Goal: Task Accomplishment & Management: Complete application form

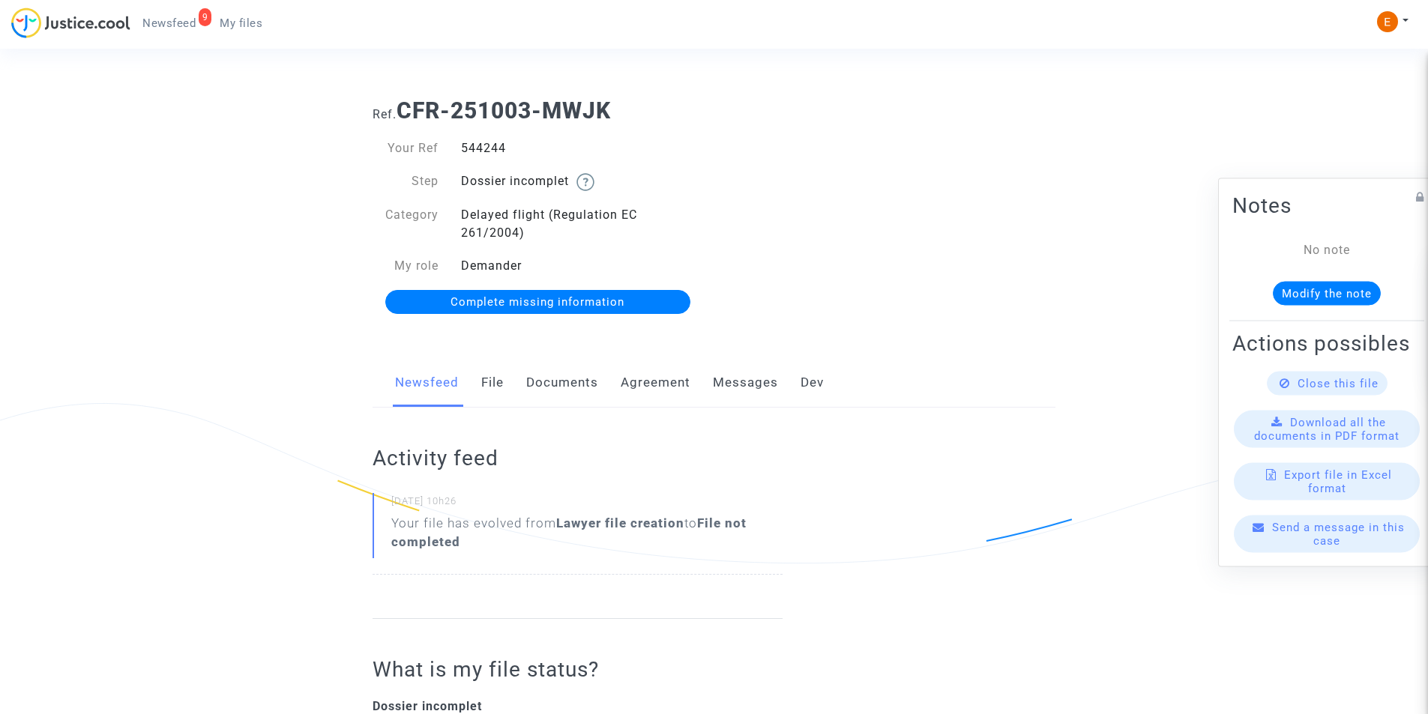
click at [550, 381] on link "Documents" at bounding box center [562, 382] width 72 height 49
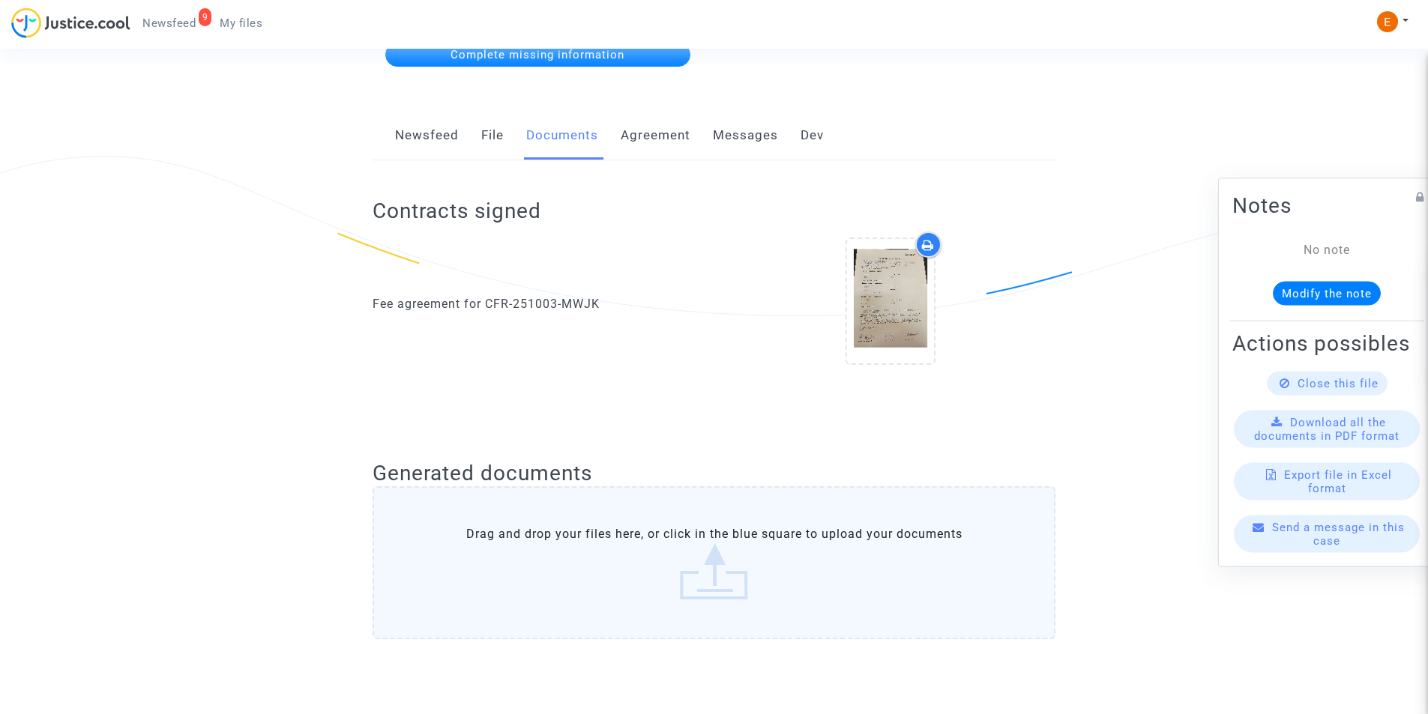
scroll to position [450, 0]
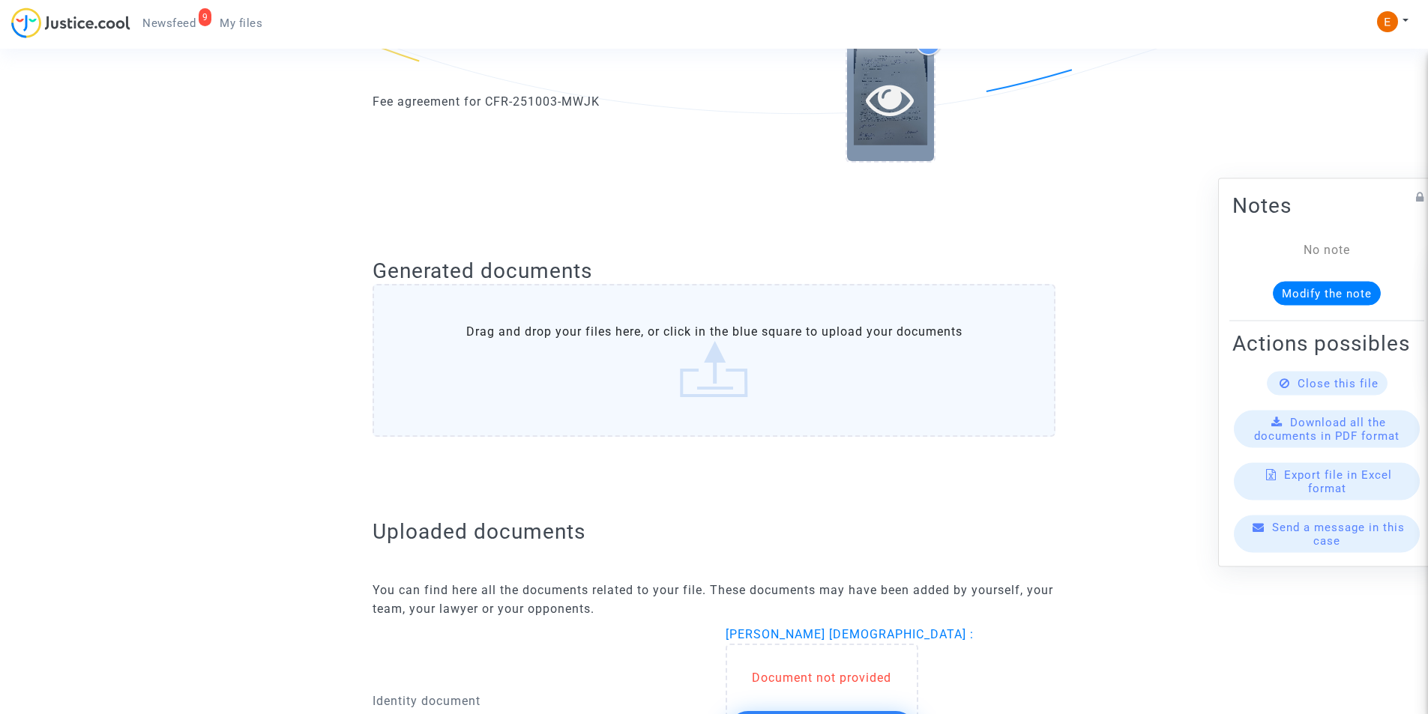
click at [869, 100] on icon at bounding box center [890, 99] width 49 height 48
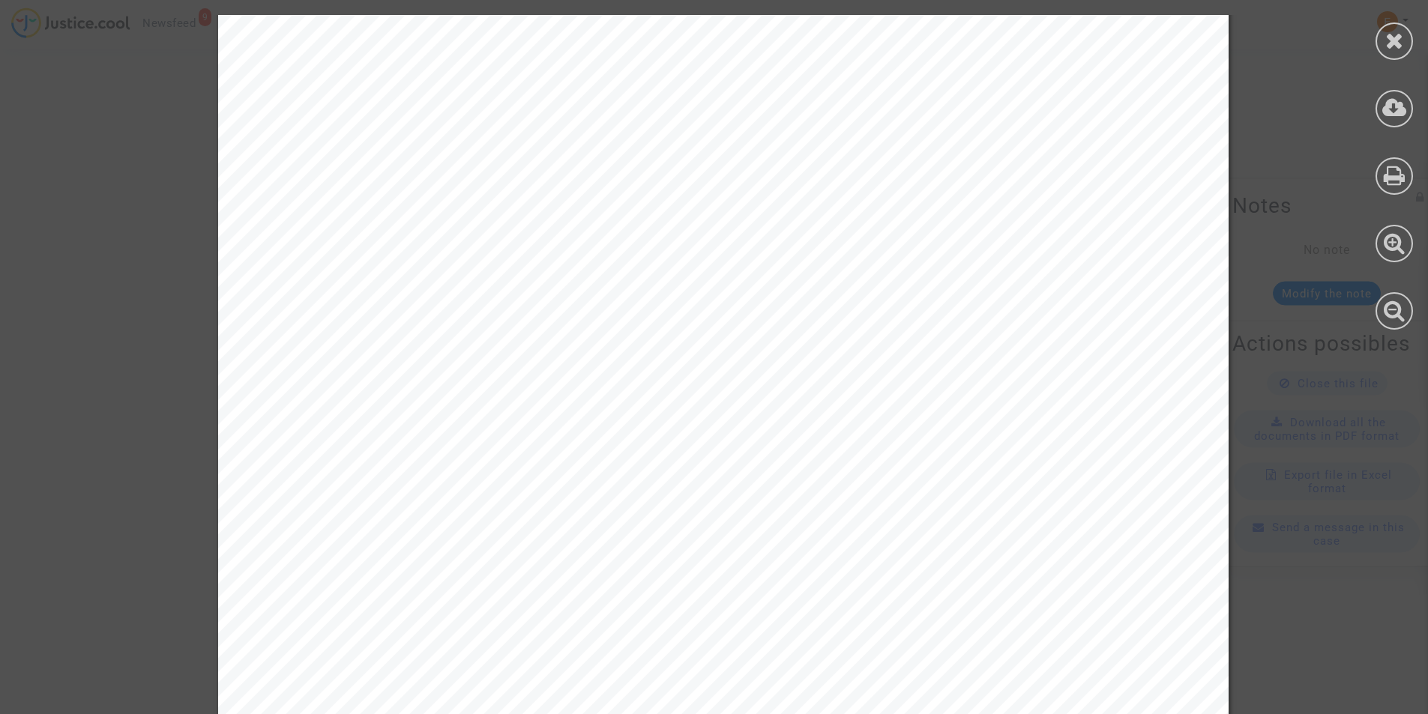
scroll to position [0, 0]
click at [1380, 42] on div at bounding box center [1394, 40] width 37 height 37
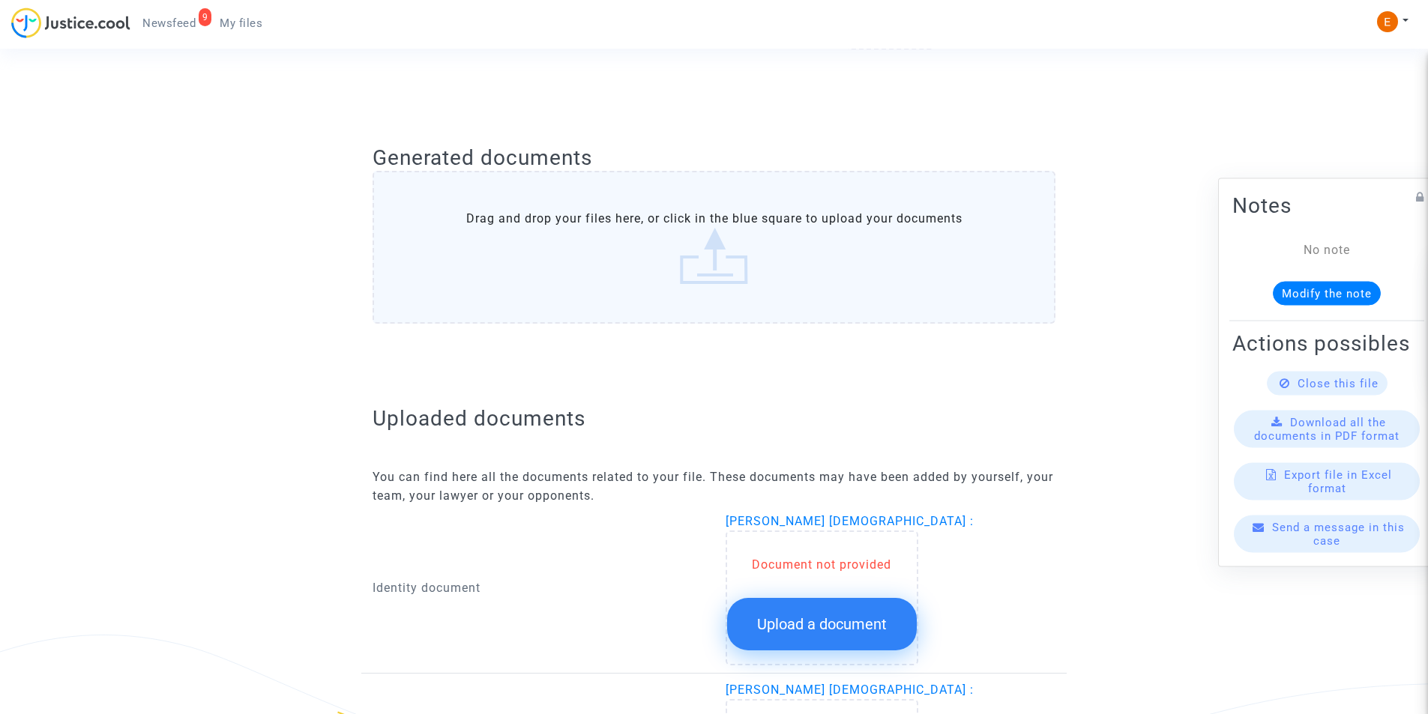
scroll to position [750, 0]
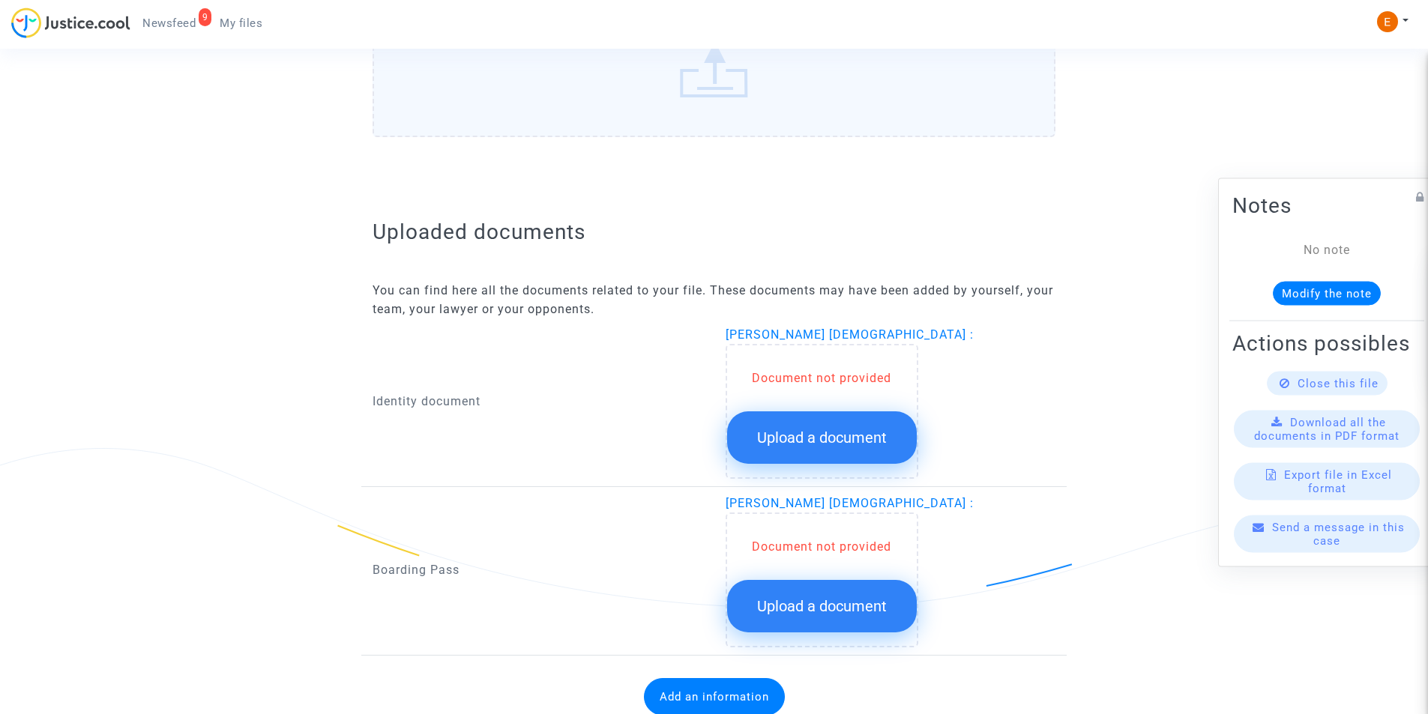
click at [841, 433] on span "Upload a document" at bounding box center [822, 438] width 130 height 18
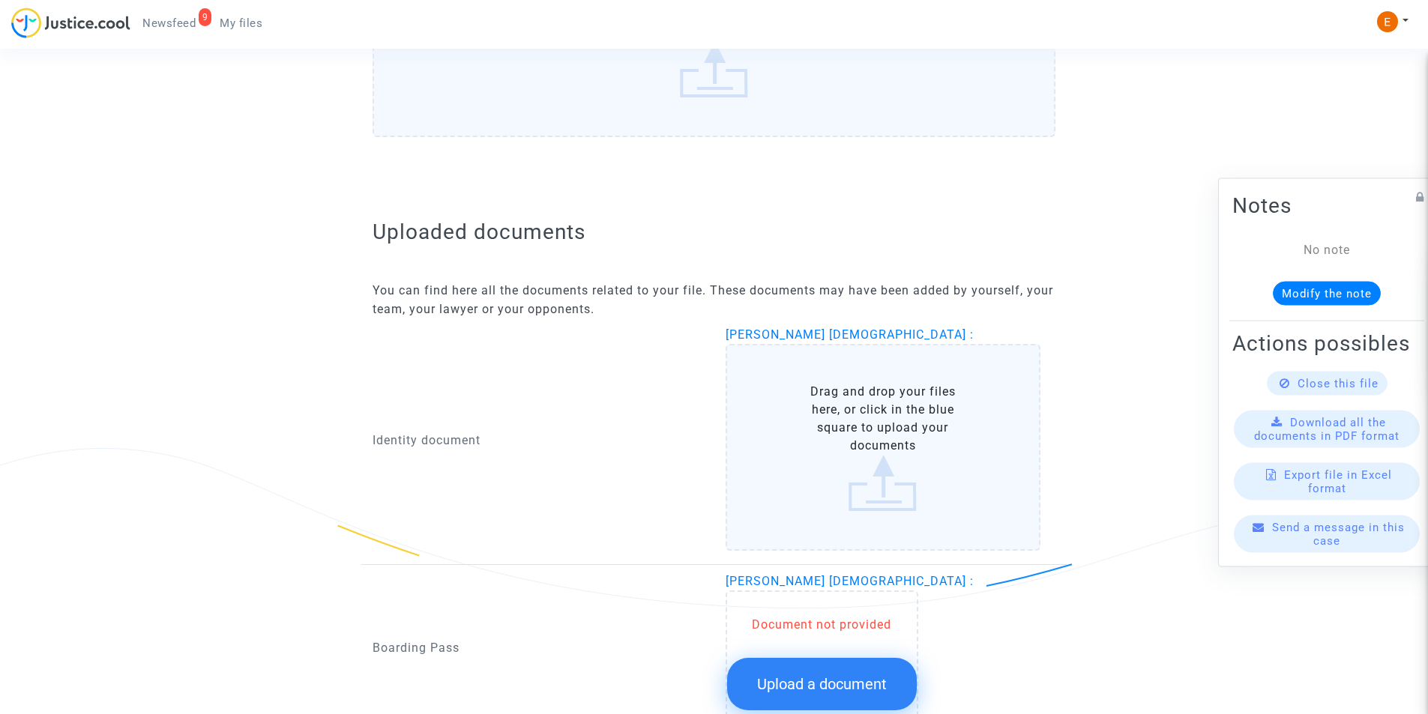
click at [845, 425] on label "Drag and drop your files here, or click in the blue square to upload your docum…" at bounding box center [884, 447] width 316 height 207
click at [0, 0] on input "Drag and drop your files here, or click in the blue square to upload your docum…" at bounding box center [0, 0] width 0 height 0
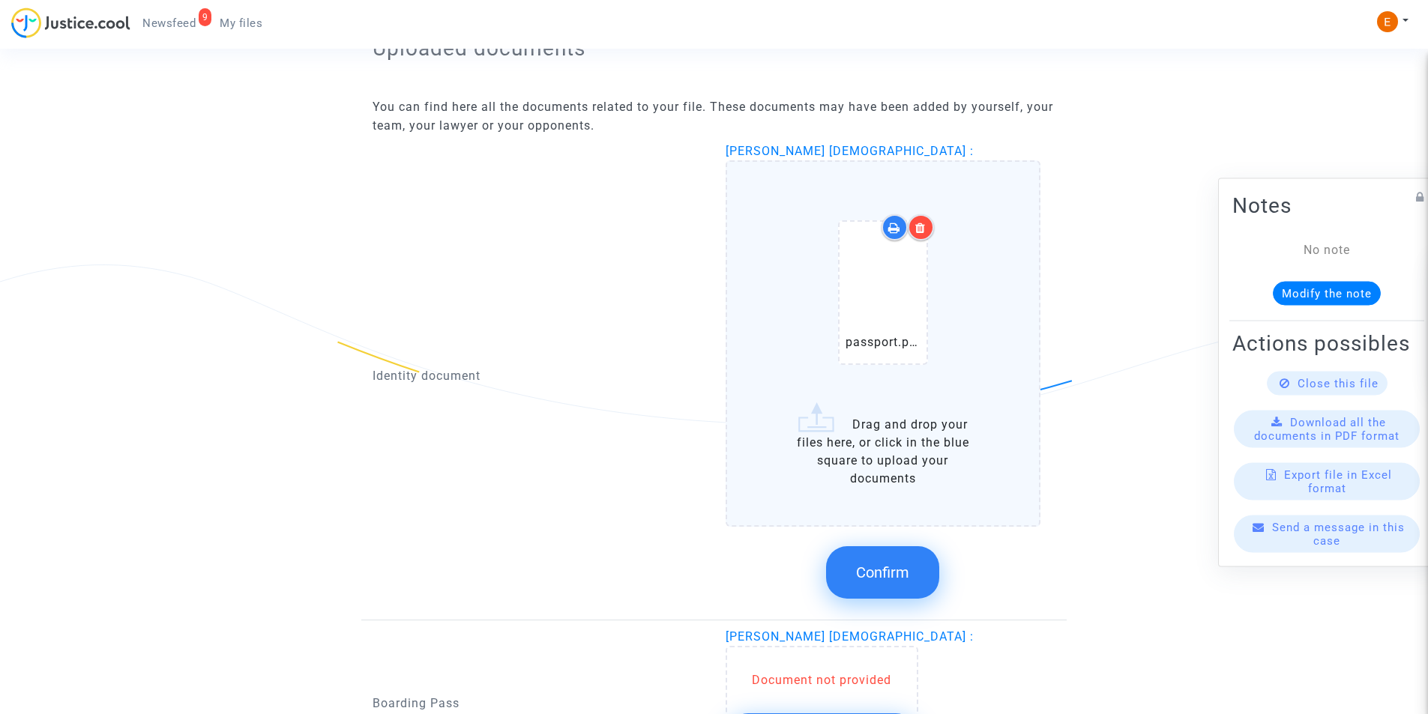
scroll to position [975, 0]
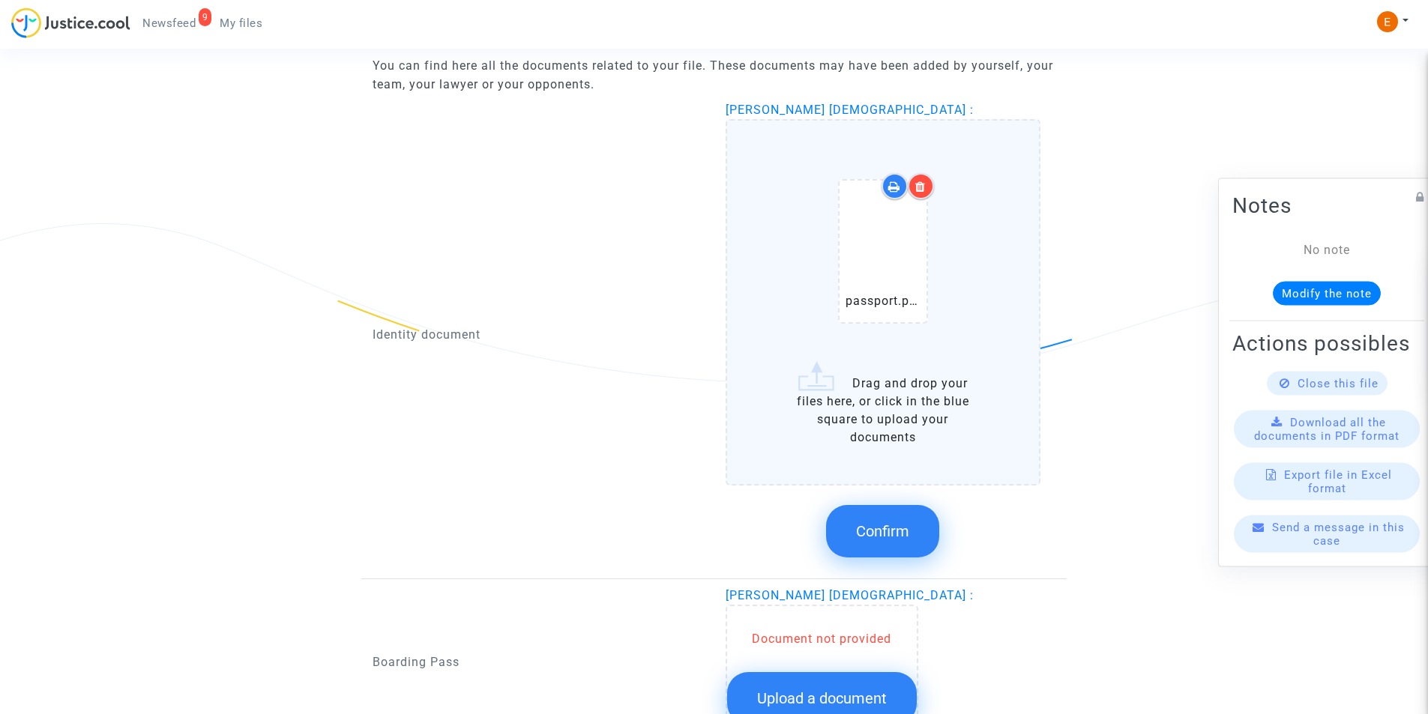
click at [922, 190] on icon at bounding box center [920, 187] width 10 height 12
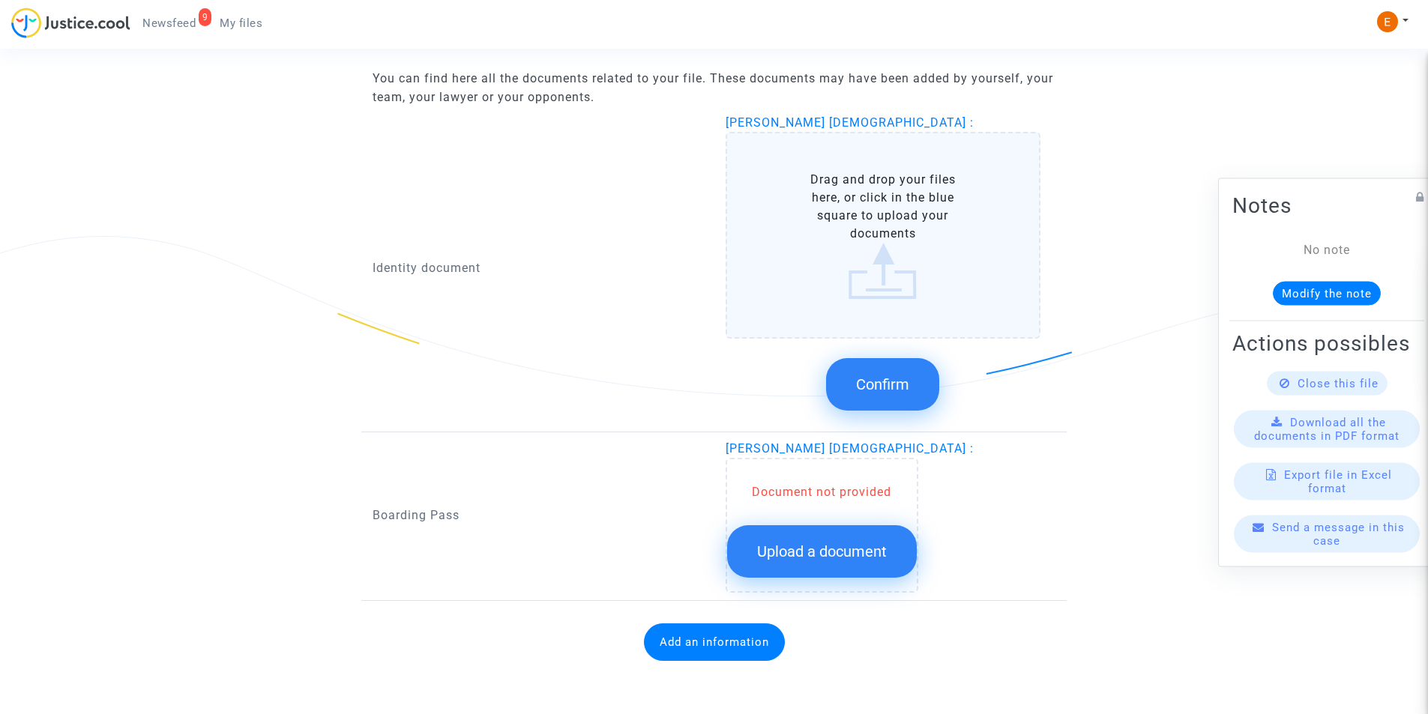
scroll to position [962, 0]
click at [896, 292] on label "Drag and drop your files here, or click in the blue square to upload your docum…" at bounding box center [884, 235] width 316 height 207
click at [0, 0] on input "Drag and drop your files here, or click in the blue square to upload your docum…" at bounding box center [0, 0] width 0 height 0
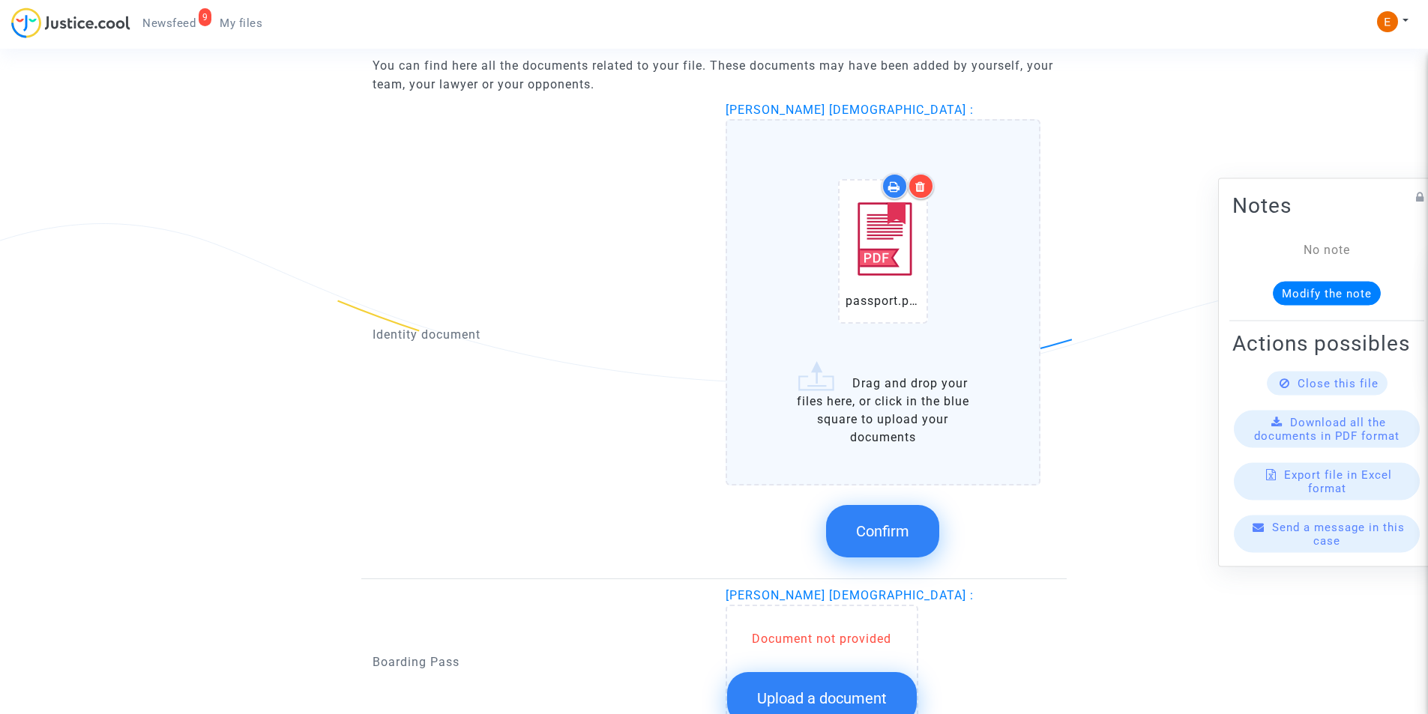
click at [895, 507] on button "Confirm" at bounding box center [882, 531] width 113 height 52
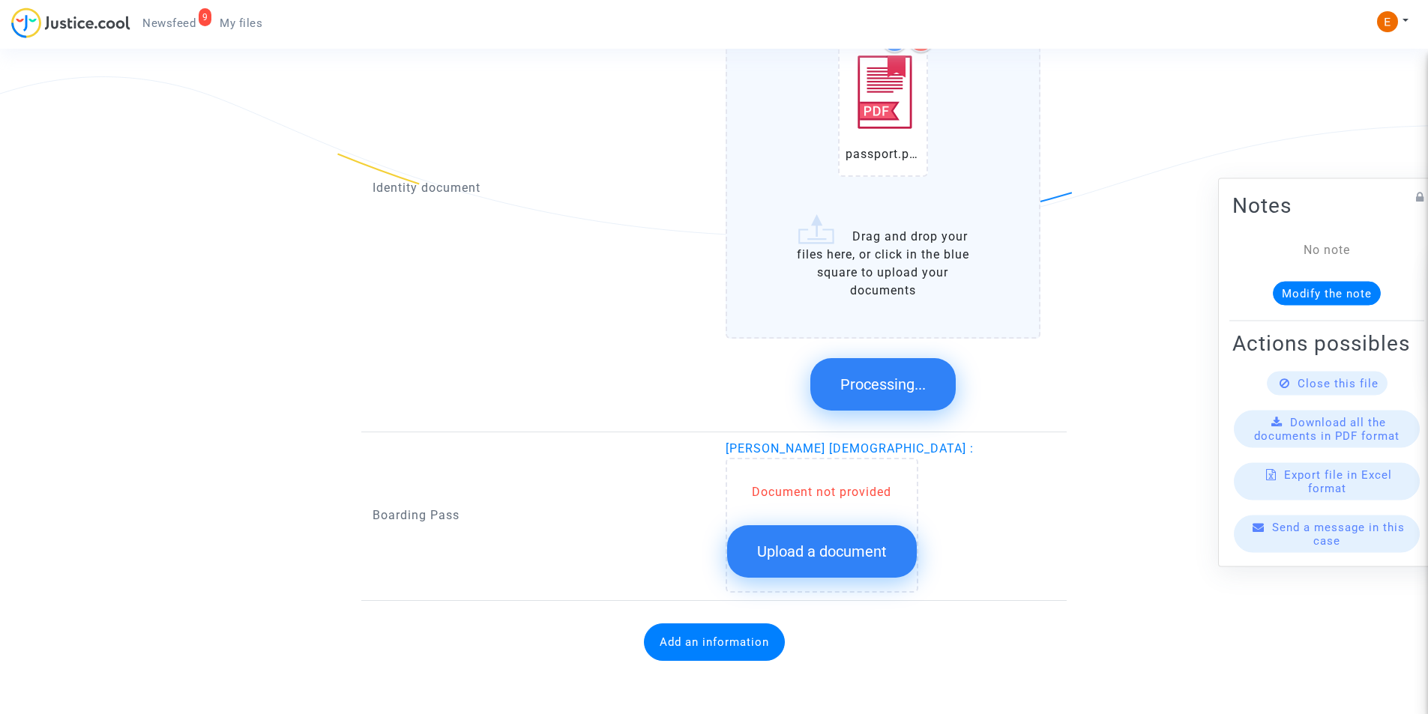
scroll to position [796, 0]
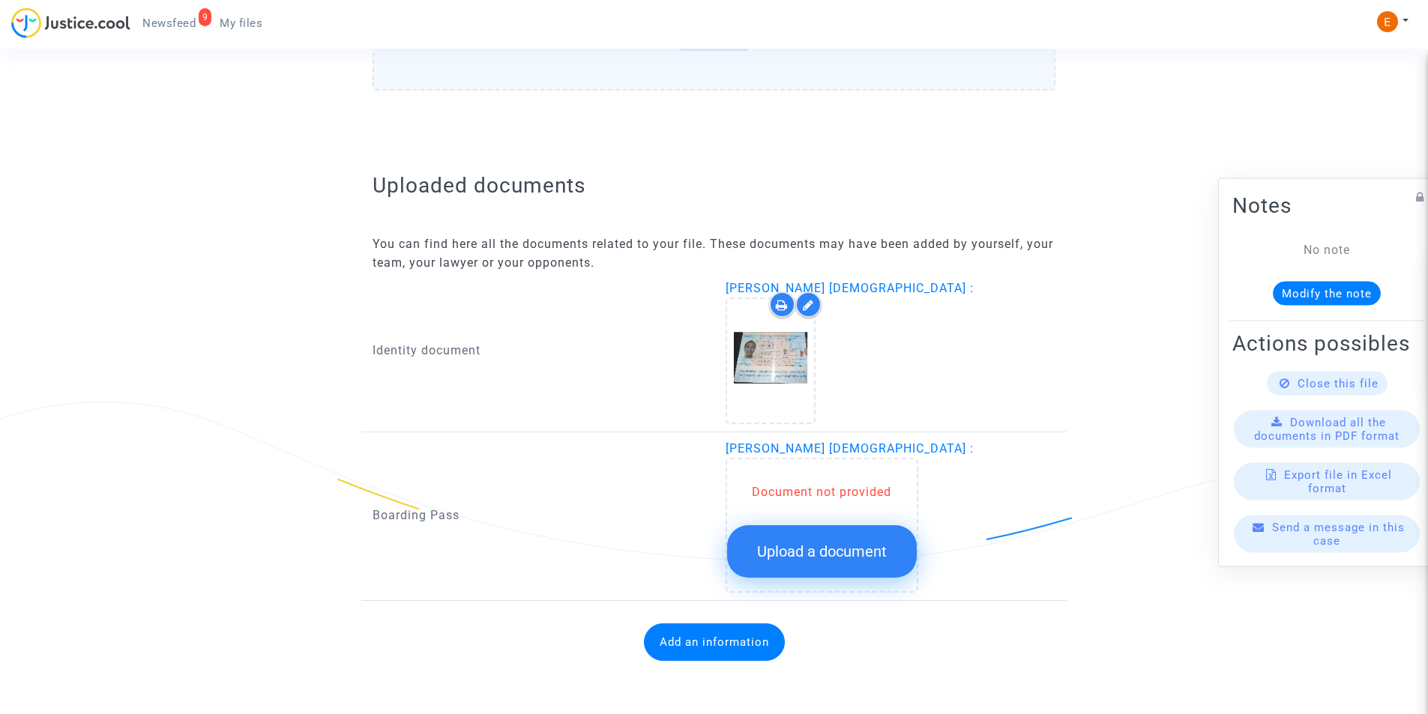
click at [891, 548] on button "Upload a document" at bounding box center [822, 552] width 190 height 52
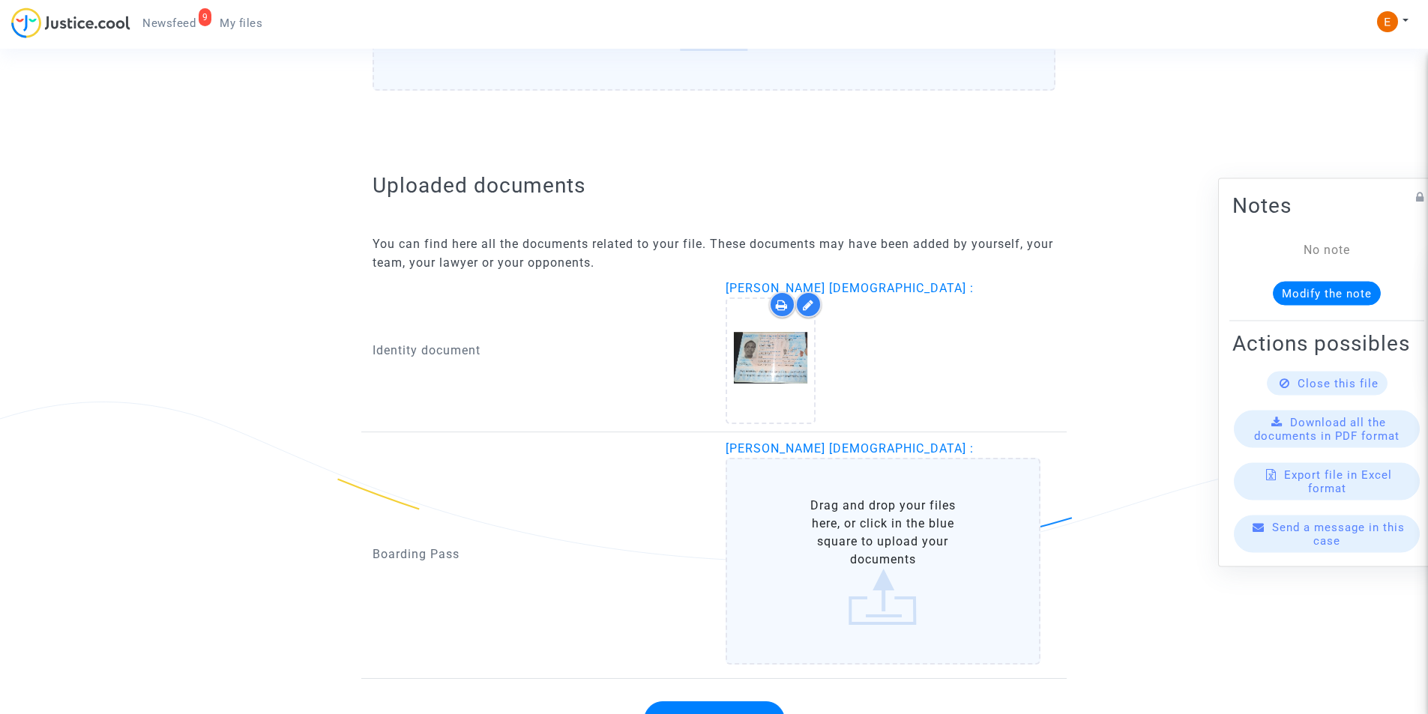
click at [847, 512] on label "Drag and drop your files here, or click in the blue square to upload your docum…" at bounding box center [884, 561] width 316 height 207
click at [0, 0] on input "Drag and drop your files here, or click in the blue square to upload your docum…" at bounding box center [0, 0] width 0 height 0
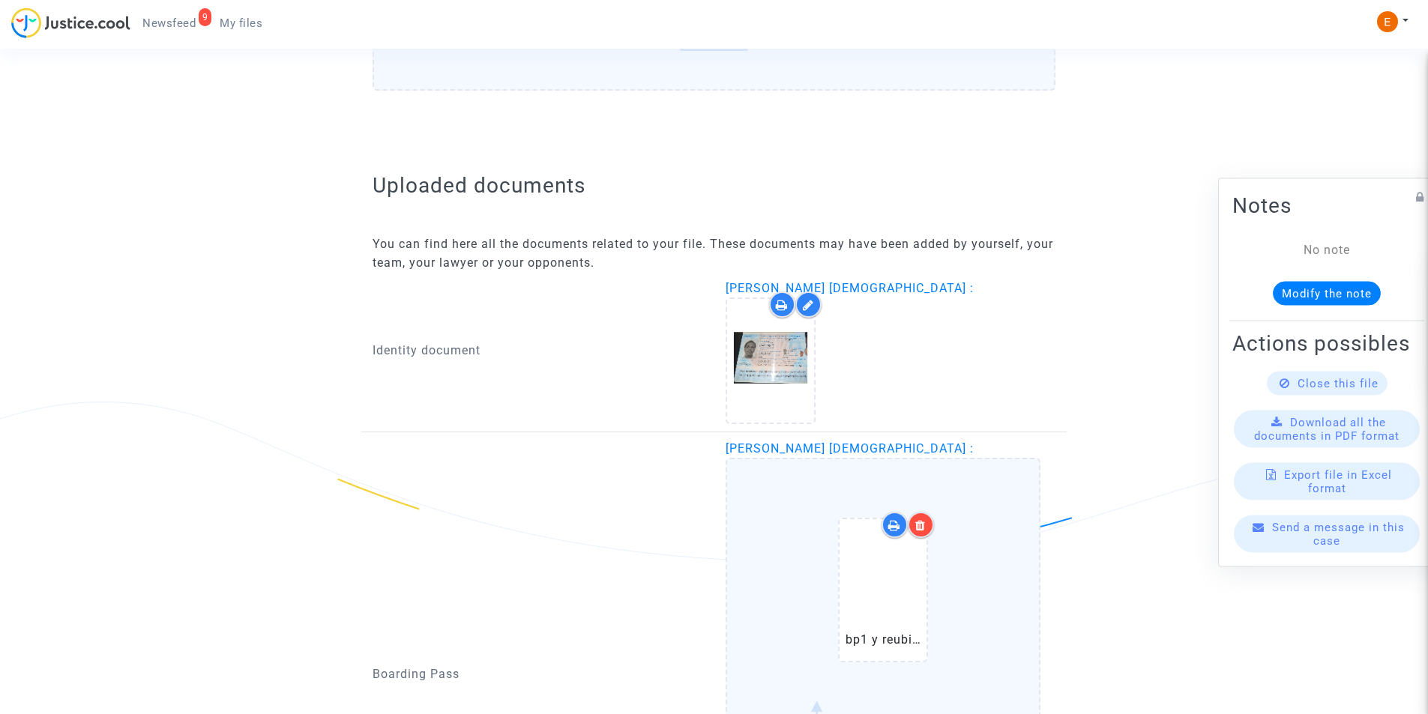
click at [927, 517] on div at bounding box center [921, 525] width 26 height 26
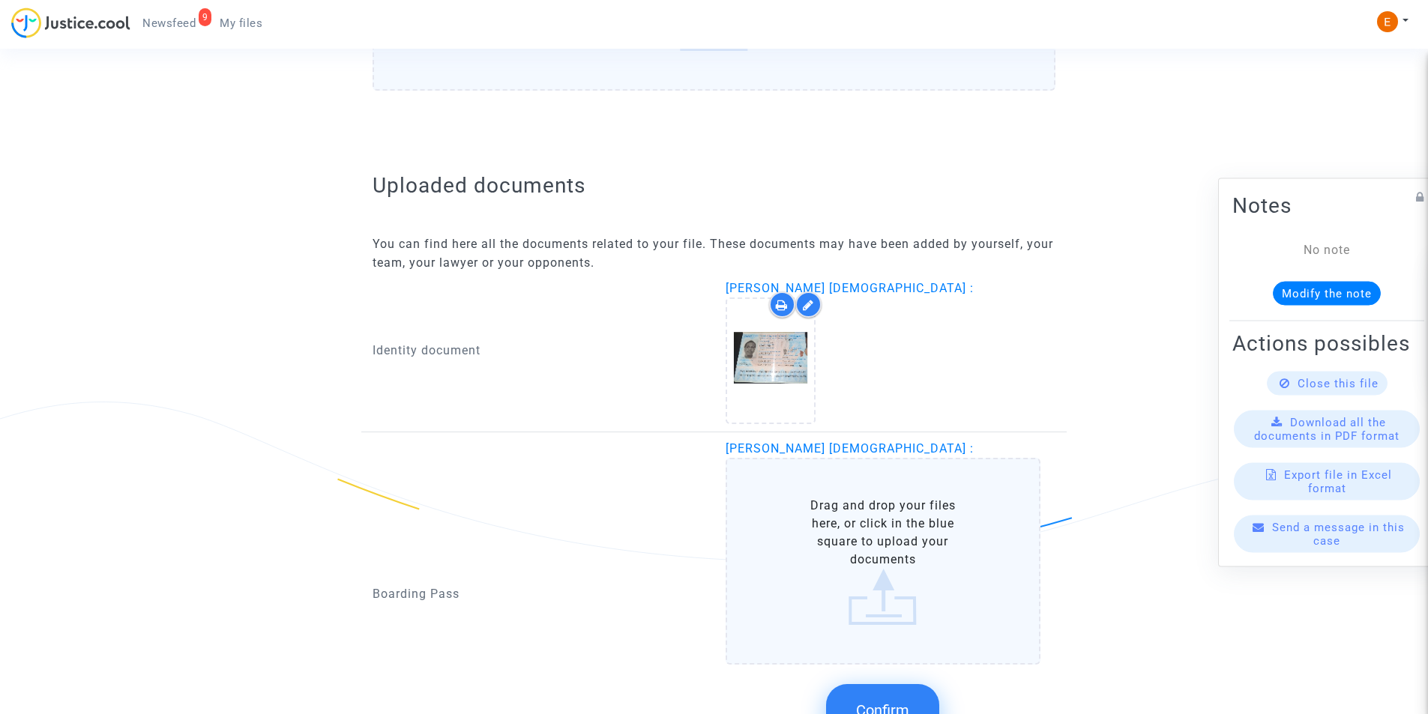
click at [919, 530] on label "Drag and drop your files here, or click in the blue square to upload your docum…" at bounding box center [884, 561] width 316 height 207
click at [0, 0] on input "Drag and drop your files here, or click in the blue square to upload your docum…" at bounding box center [0, 0] width 0 height 0
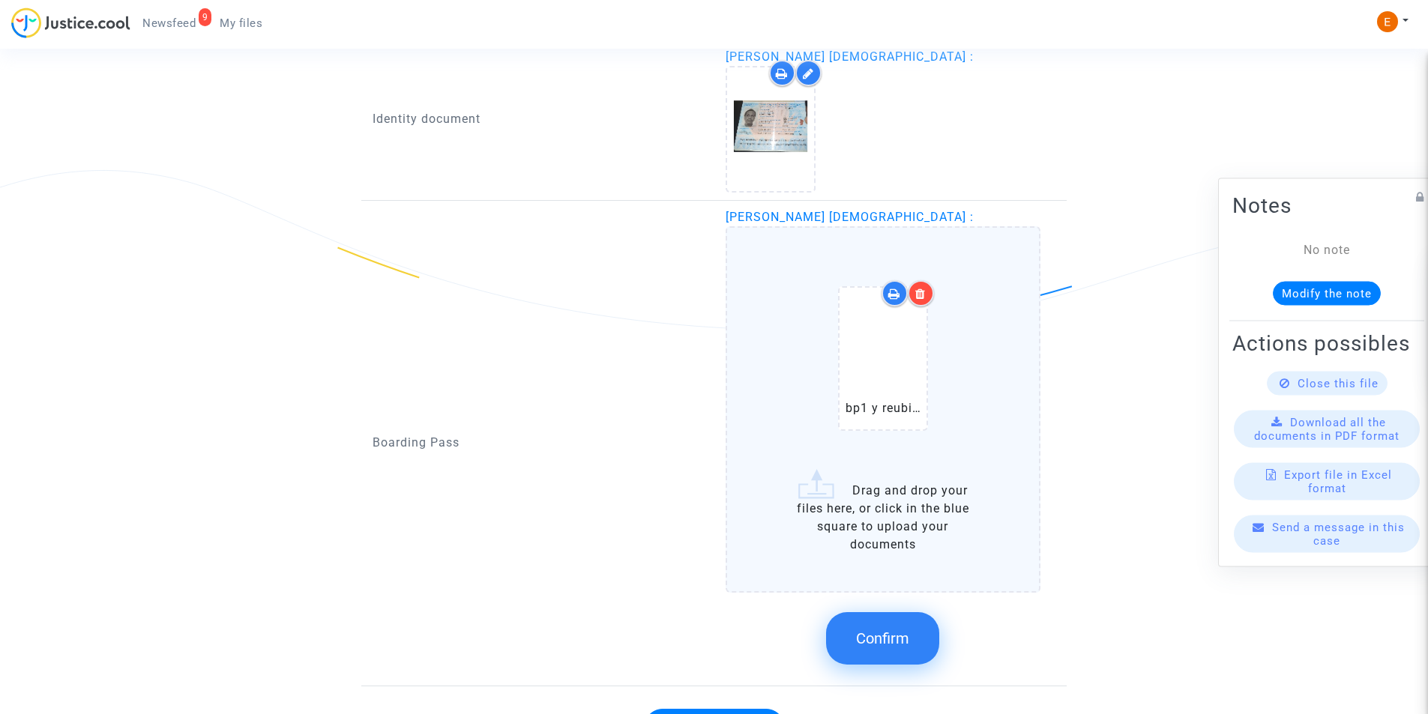
scroll to position [1034, 0]
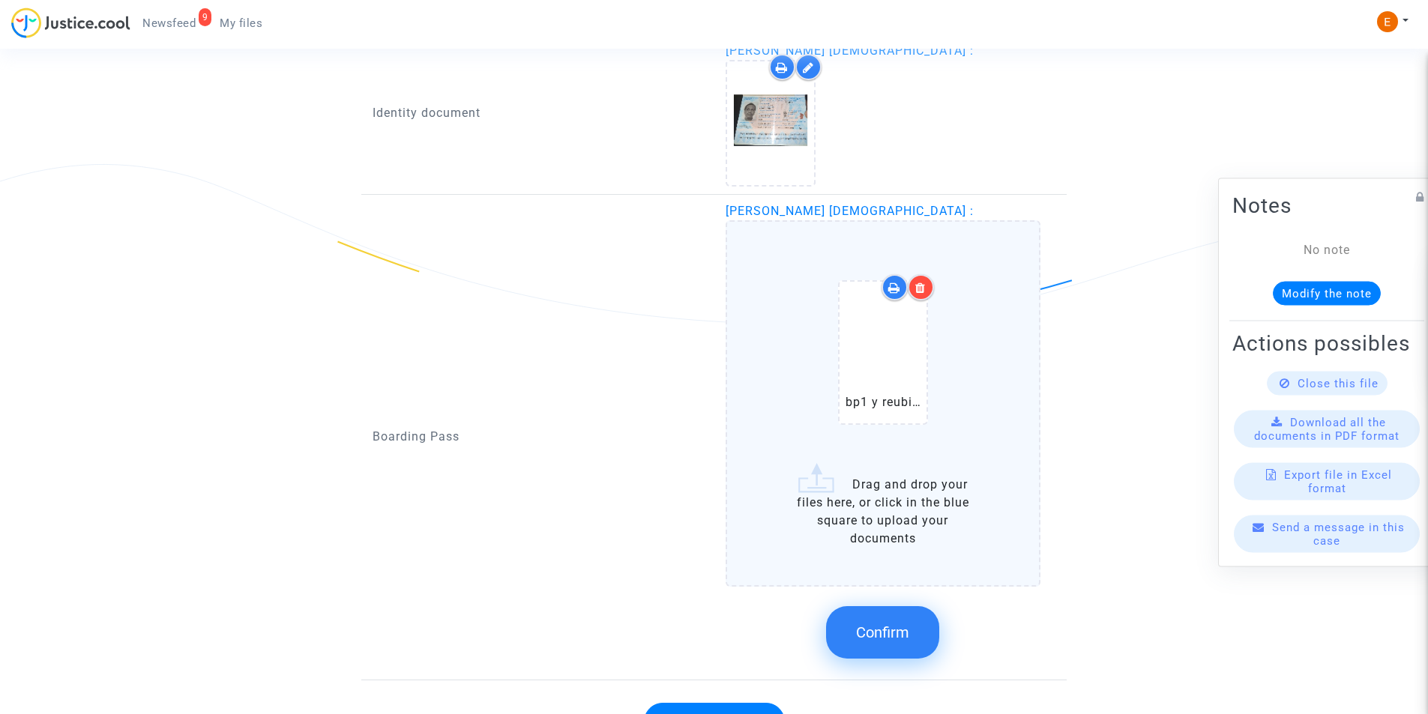
click at [926, 284] on icon at bounding box center [920, 288] width 10 height 12
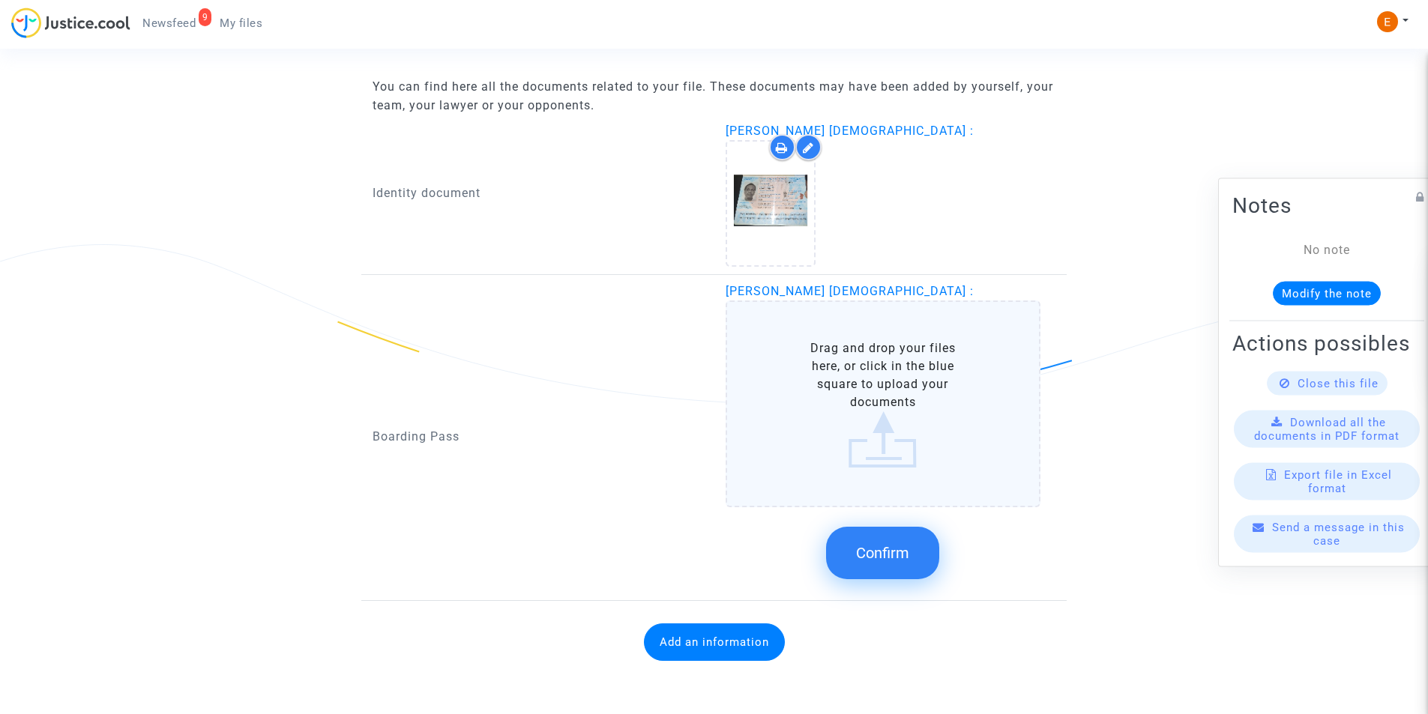
scroll to position [954, 0]
click at [955, 352] on label "Drag and drop your files here, or click in the blue square to upload your docum…" at bounding box center [884, 404] width 316 height 207
click at [0, 0] on input "Drag and drop your files here, or click in the blue square to upload your docum…" at bounding box center [0, 0] width 0 height 0
click at [816, 436] on label "Drag and drop your files here, or click in the blue square to upload your docum…" at bounding box center [884, 404] width 316 height 207
click at [0, 0] on input "Drag and drop your files here, or click in the blue square to upload your docum…" at bounding box center [0, 0] width 0 height 0
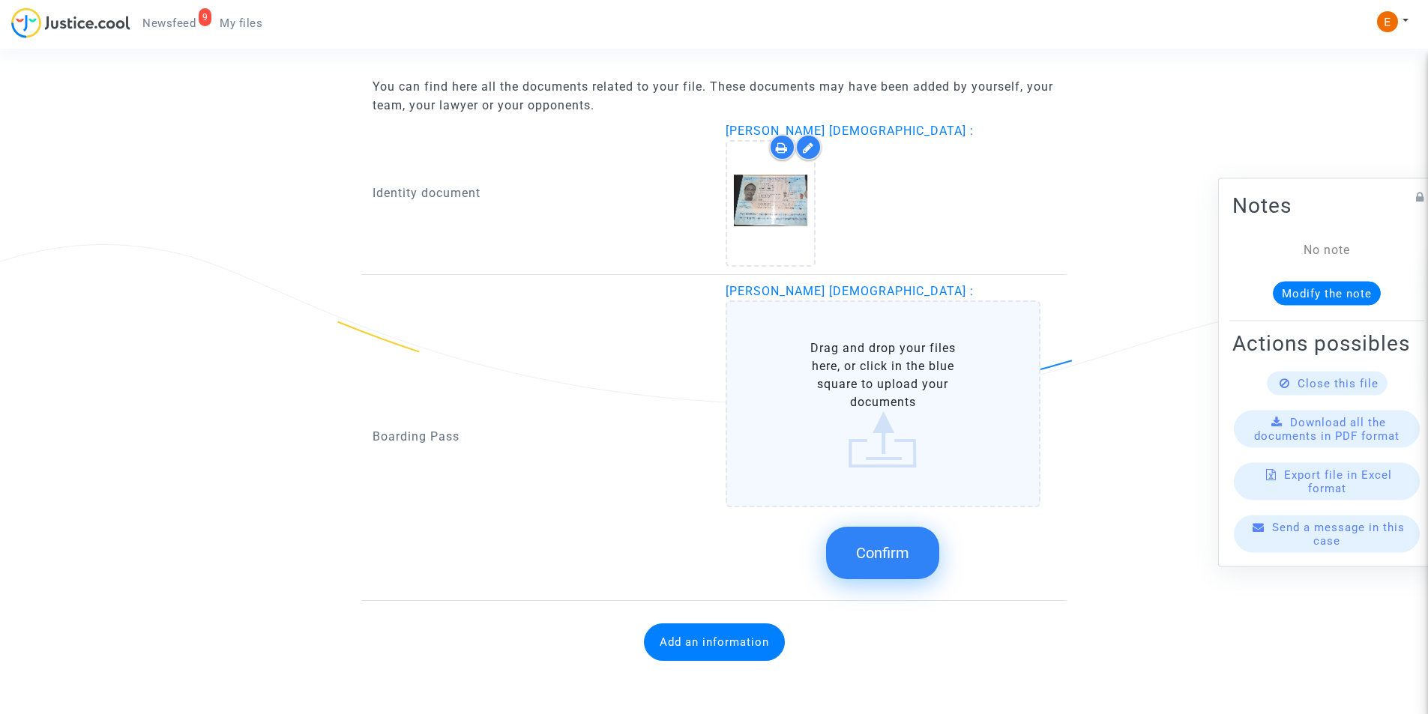
click at [895, 385] on label "Drag and drop your files here, or click in the blue square to upload your docum…" at bounding box center [884, 404] width 316 height 207
click at [0, 0] on input "Drag and drop your files here, or click in the blue square to upload your docum…" at bounding box center [0, 0] width 0 height 0
click at [799, 357] on label "Drag and drop your files here, or click in the blue square to upload your docum…" at bounding box center [884, 404] width 316 height 207
click at [0, 0] on input "Drag and drop your files here, or click in the blue square to upload your docum…" at bounding box center [0, 0] width 0 height 0
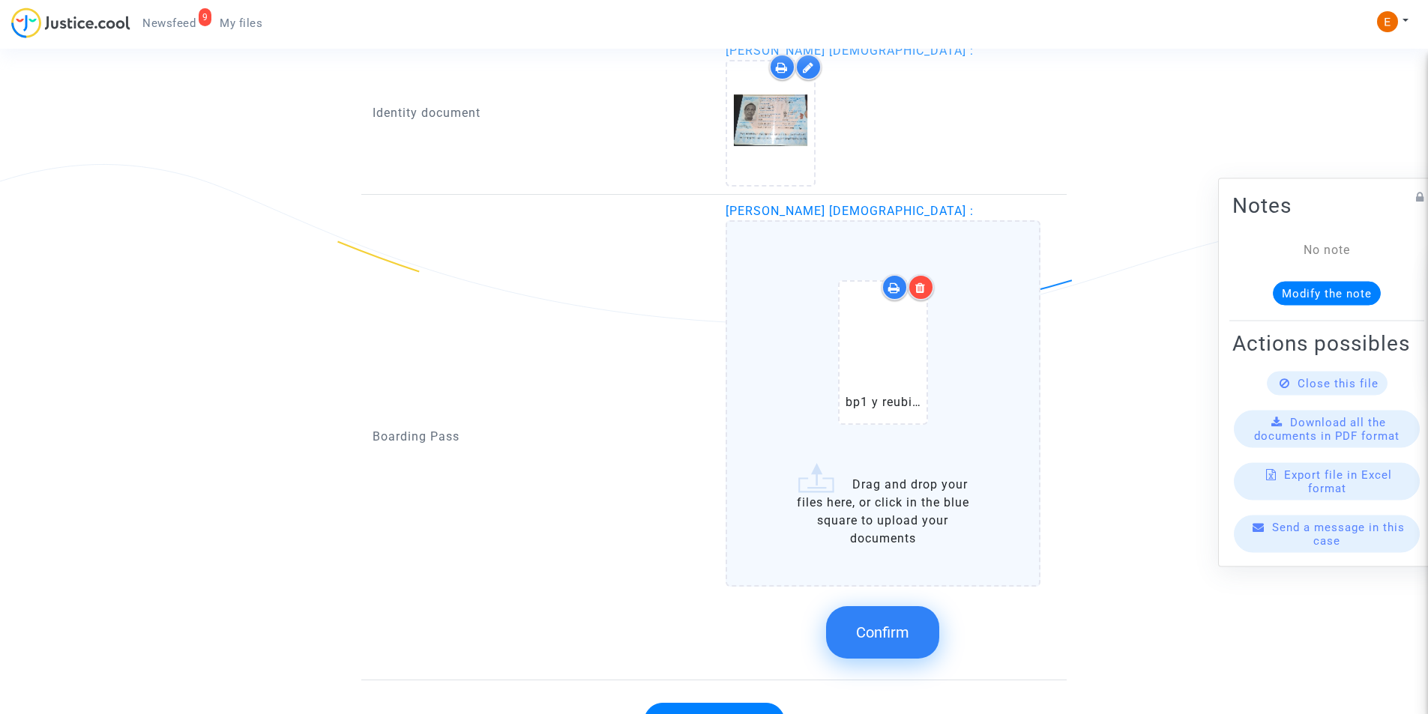
scroll to position [1113, 0]
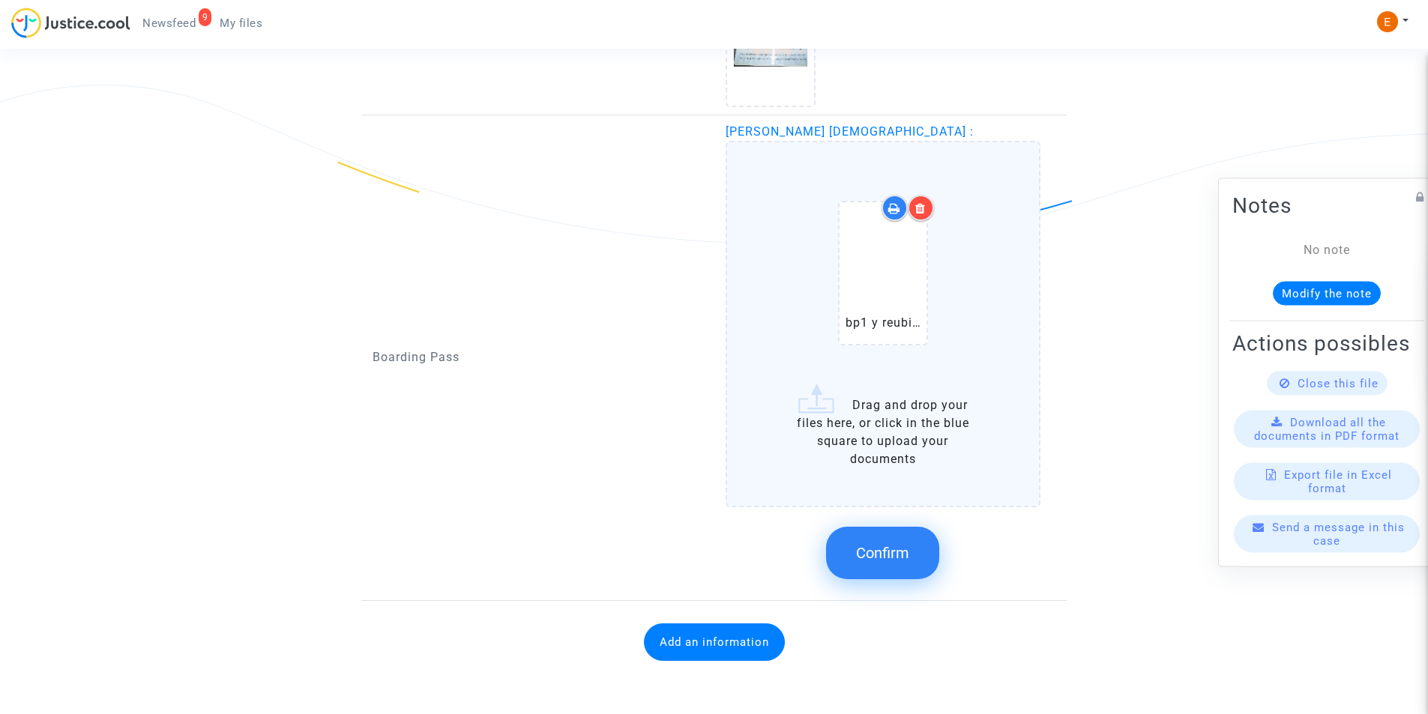
click at [841, 550] on button "Confirm" at bounding box center [882, 553] width 113 height 52
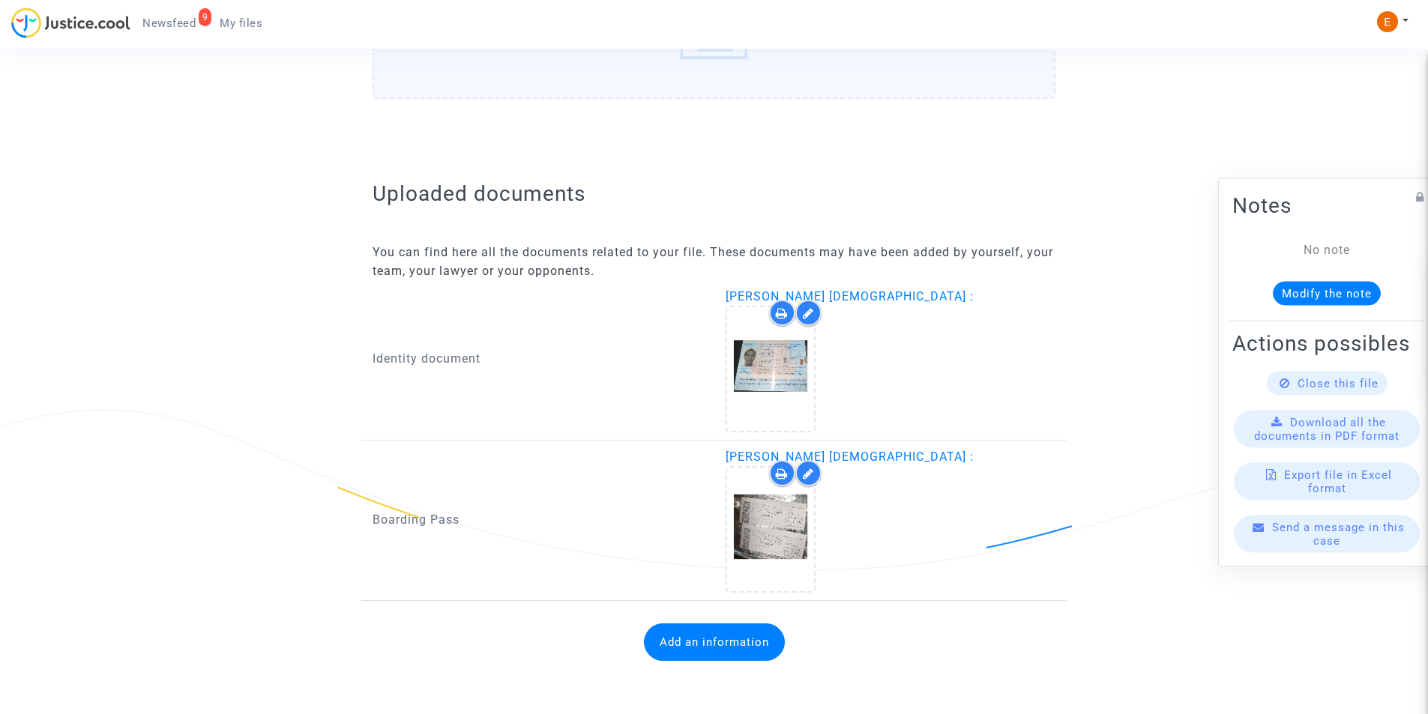
click at [682, 642] on button "Add an information" at bounding box center [714, 642] width 141 height 37
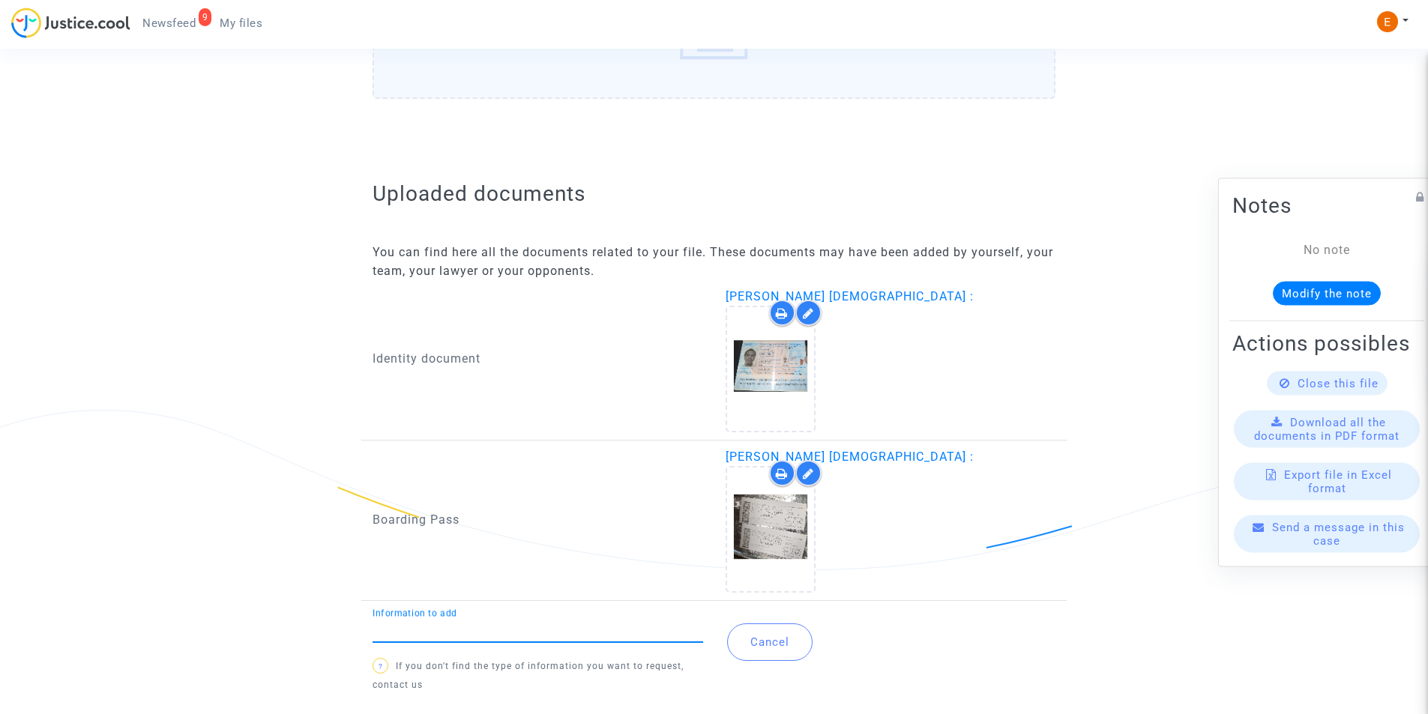
click at [629, 636] on input "Information to add" at bounding box center [538, 630] width 331 height 13
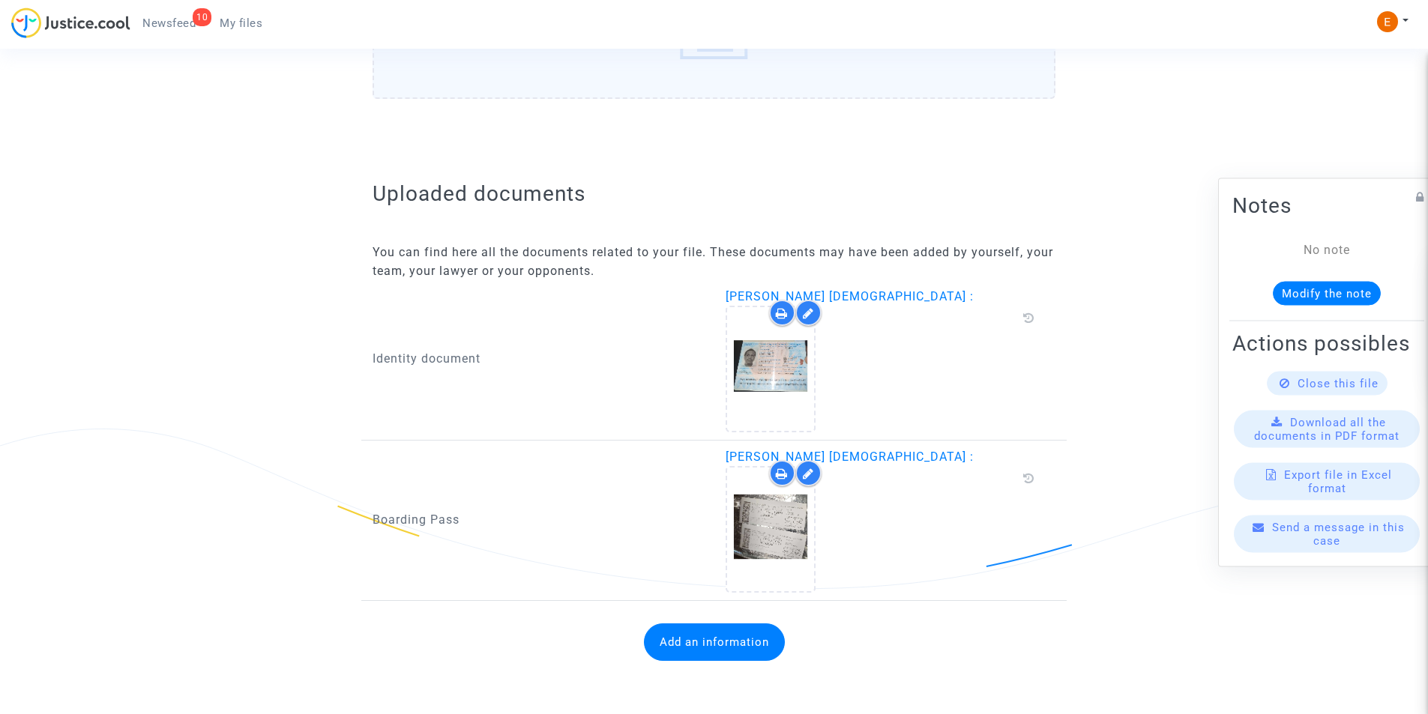
click at [739, 649] on button "Add an information" at bounding box center [714, 642] width 141 height 37
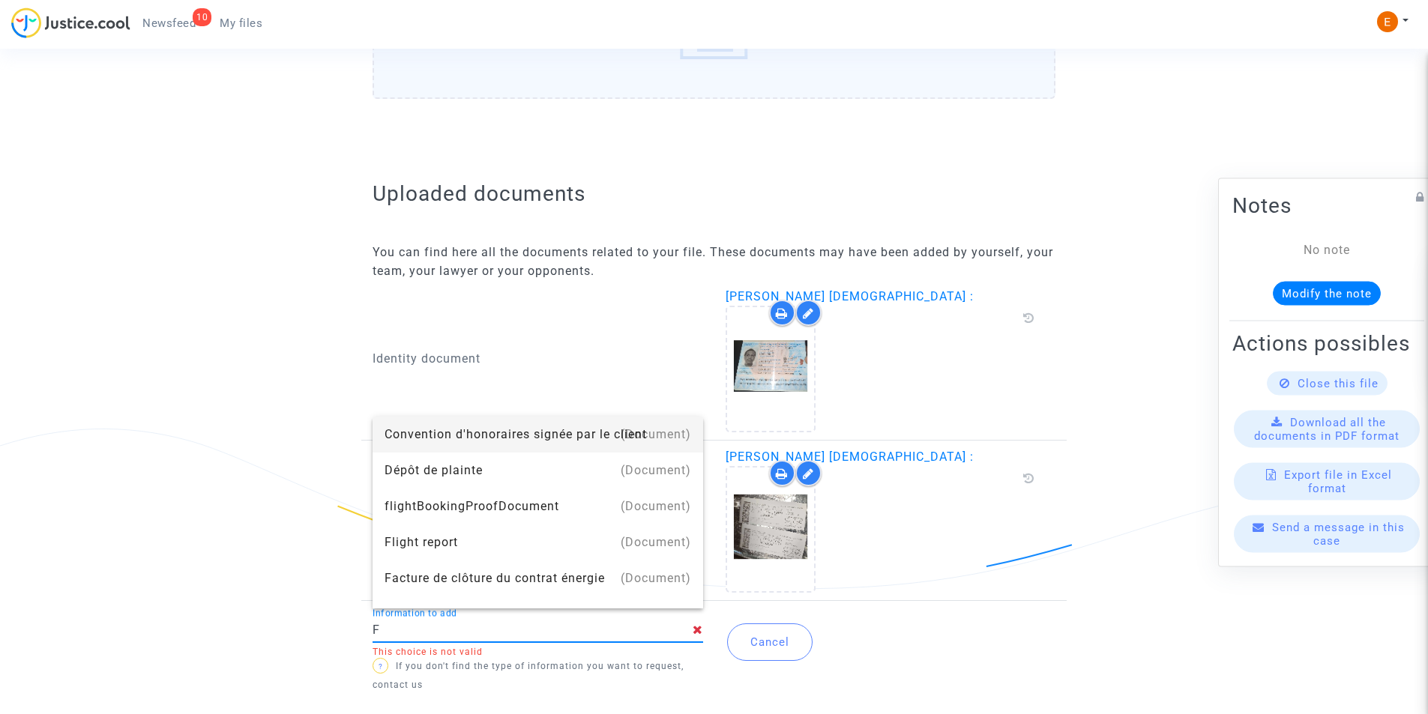
type input "Flight report"
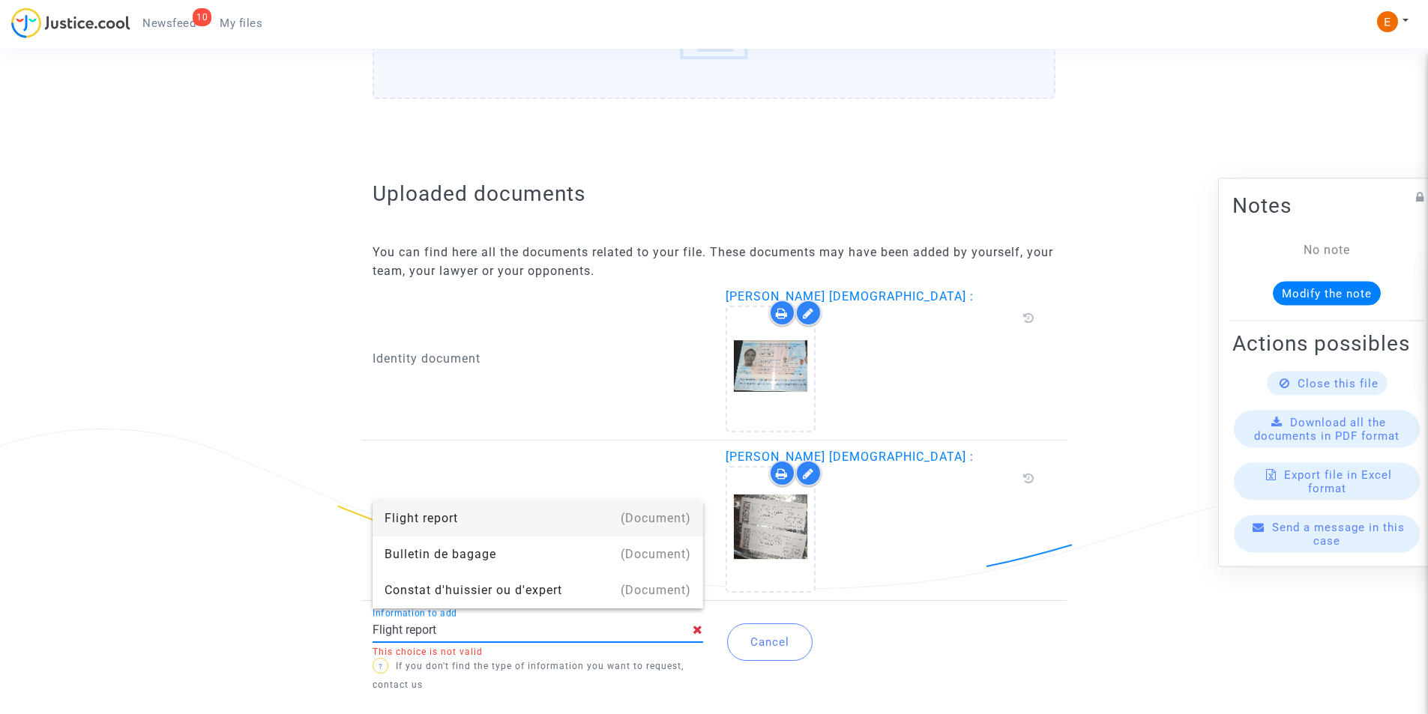
click at [460, 523] on div "Flight report" at bounding box center [538, 519] width 307 height 36
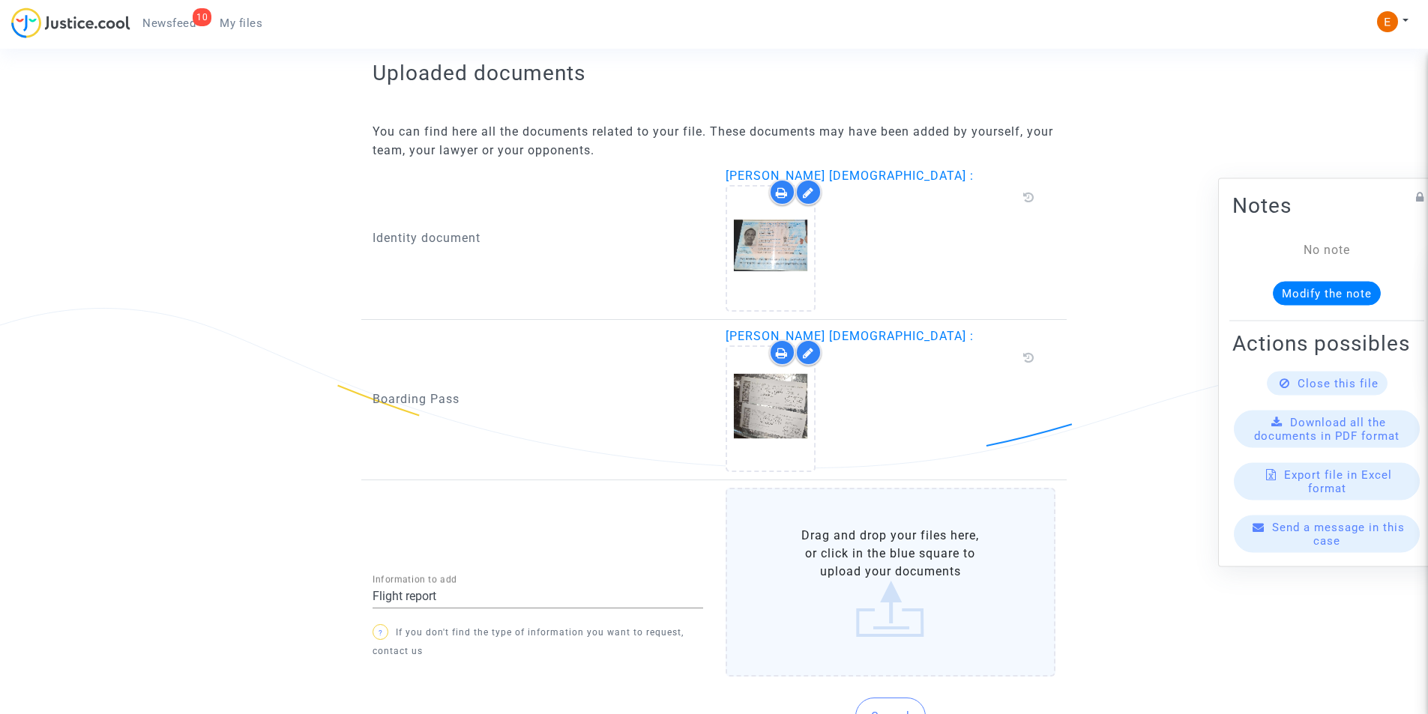
scroll to position [972, 0]
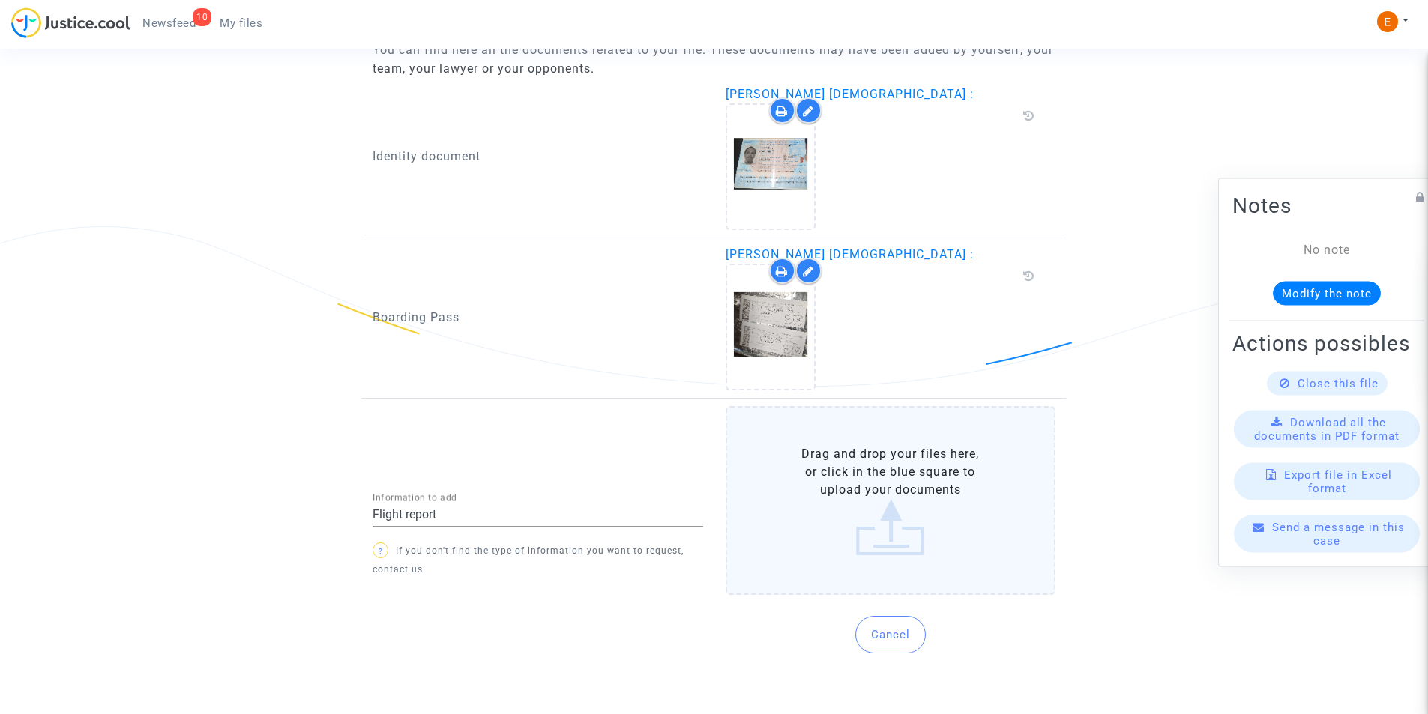
click at [858, 516] on label "Drag and drop your files here, or click in the blue square to upload your docum…" at bounding box center [891, 500] width 331 height 189
click at [0, 0] on input "Drag and drop your files here, or click in the blue square to upload your docum…" at bounding box center [0, 0] width 0 height 0
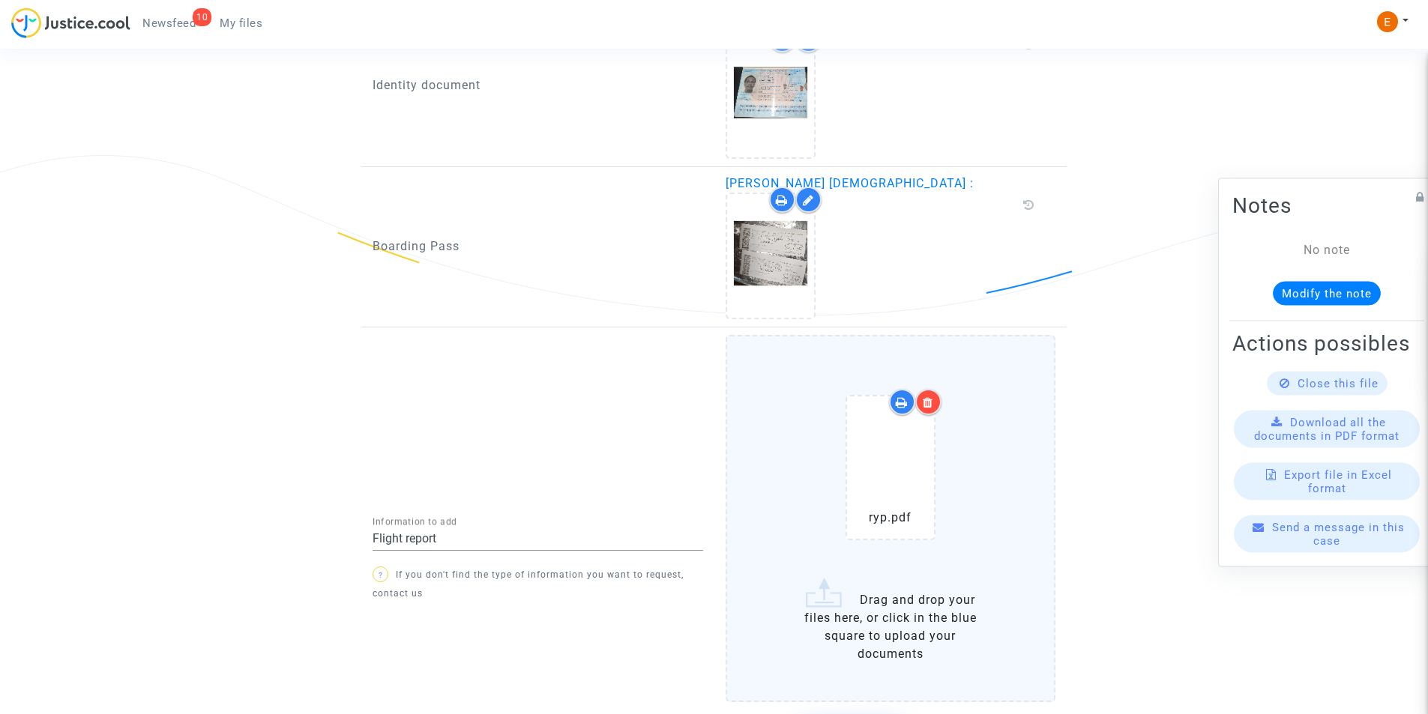
scroll to position [1122, 0]
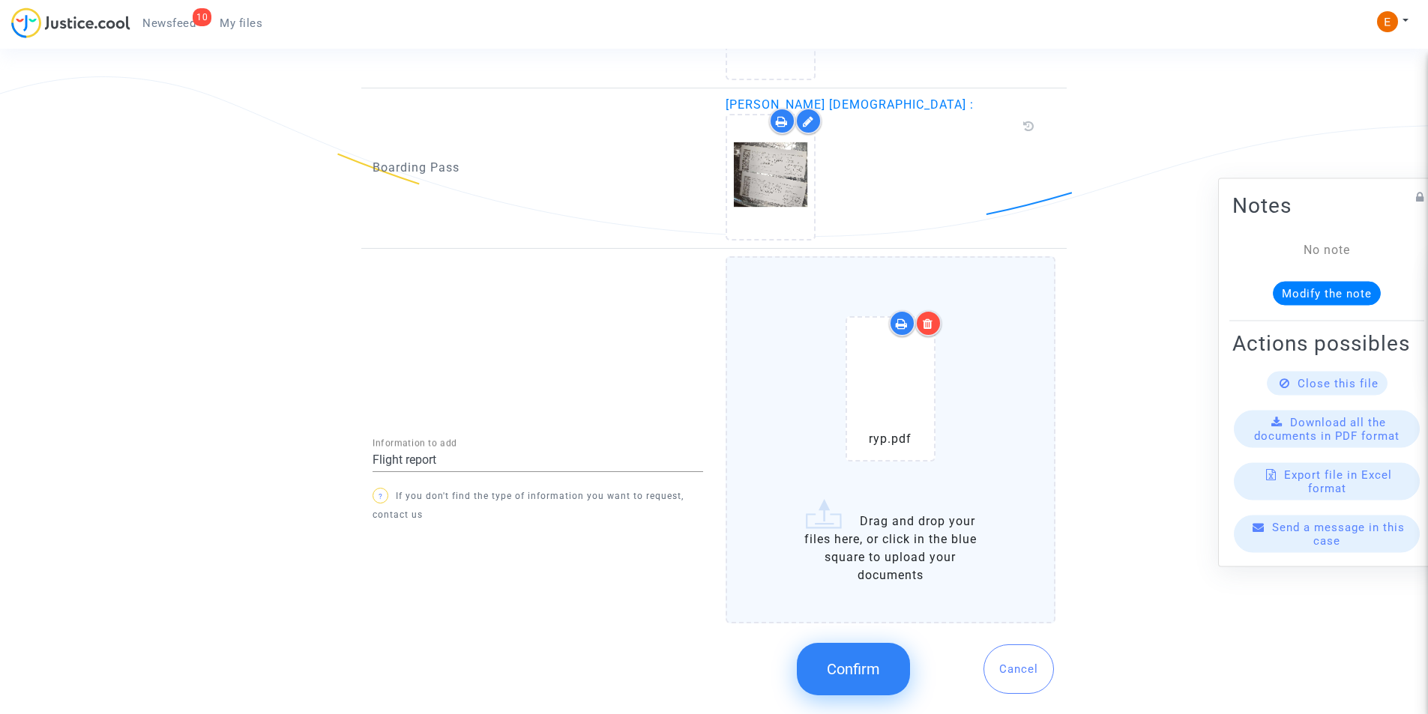
click at [927, 325] on icon at bounding box center [928, 324] width 10 height 12
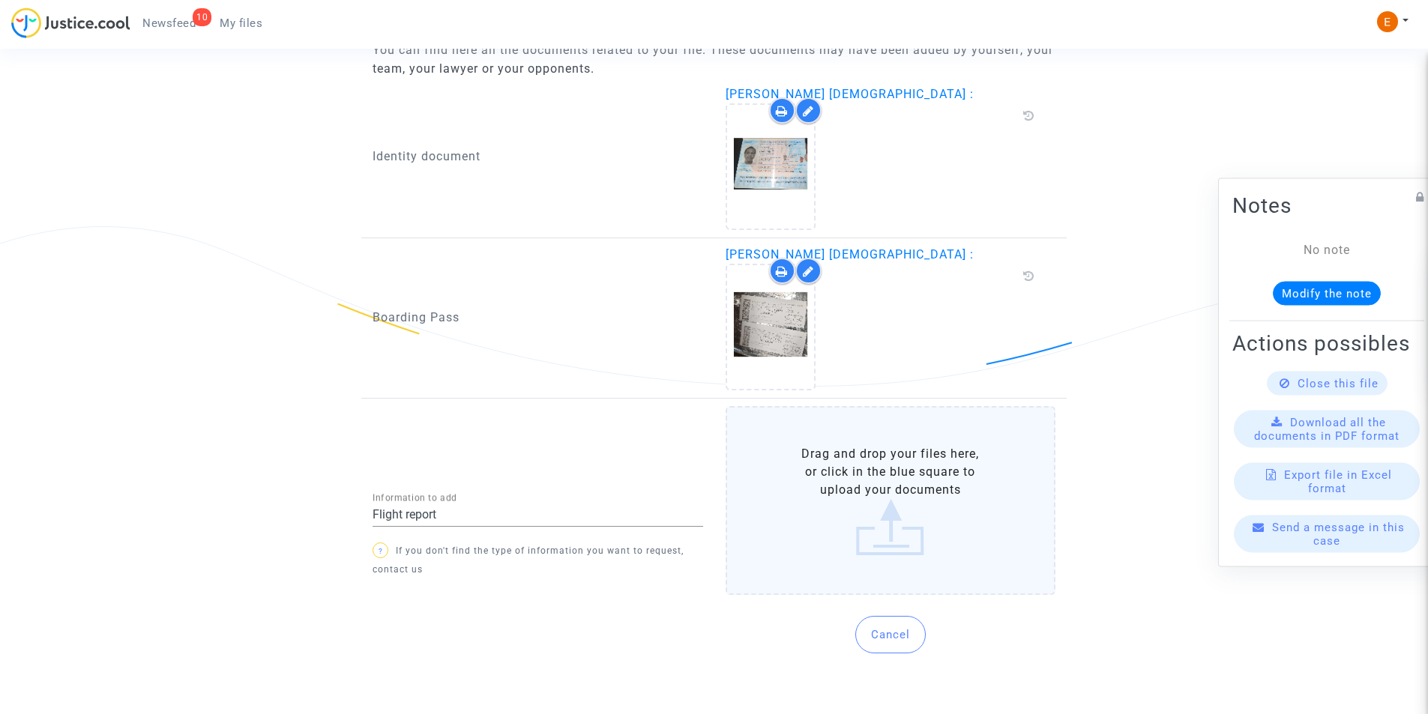
click at [902, 436] on label "Drag and drop your files here, or click in the blue square to upload your docum…" at bounding box center [891, 500] width 331 height 189
click at [0, 0] on input "Drag and drop your files here, or click in the blue square to upload your docum…" at bounding box center [0, 0] width 0 height 0
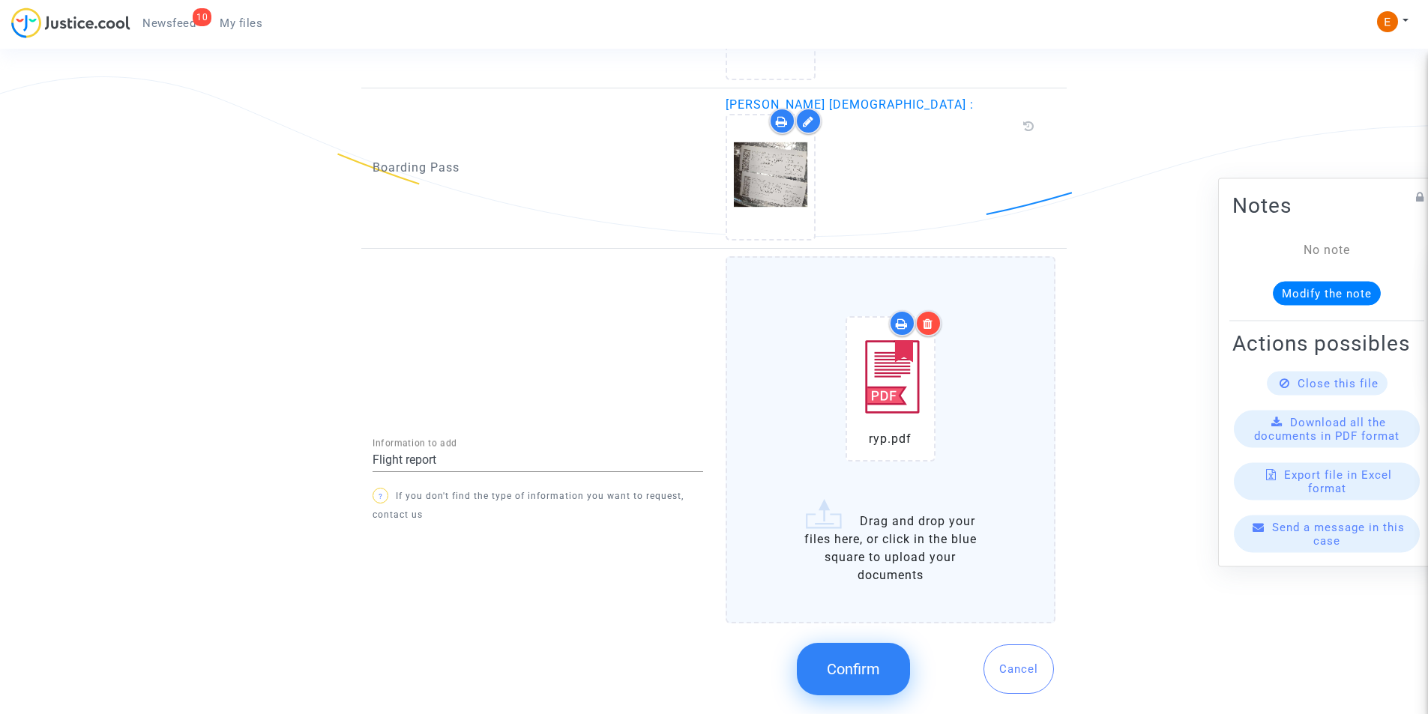
click at [851, 669] on span "Confirm" at bounding box center [853, 669] width 53 height 18
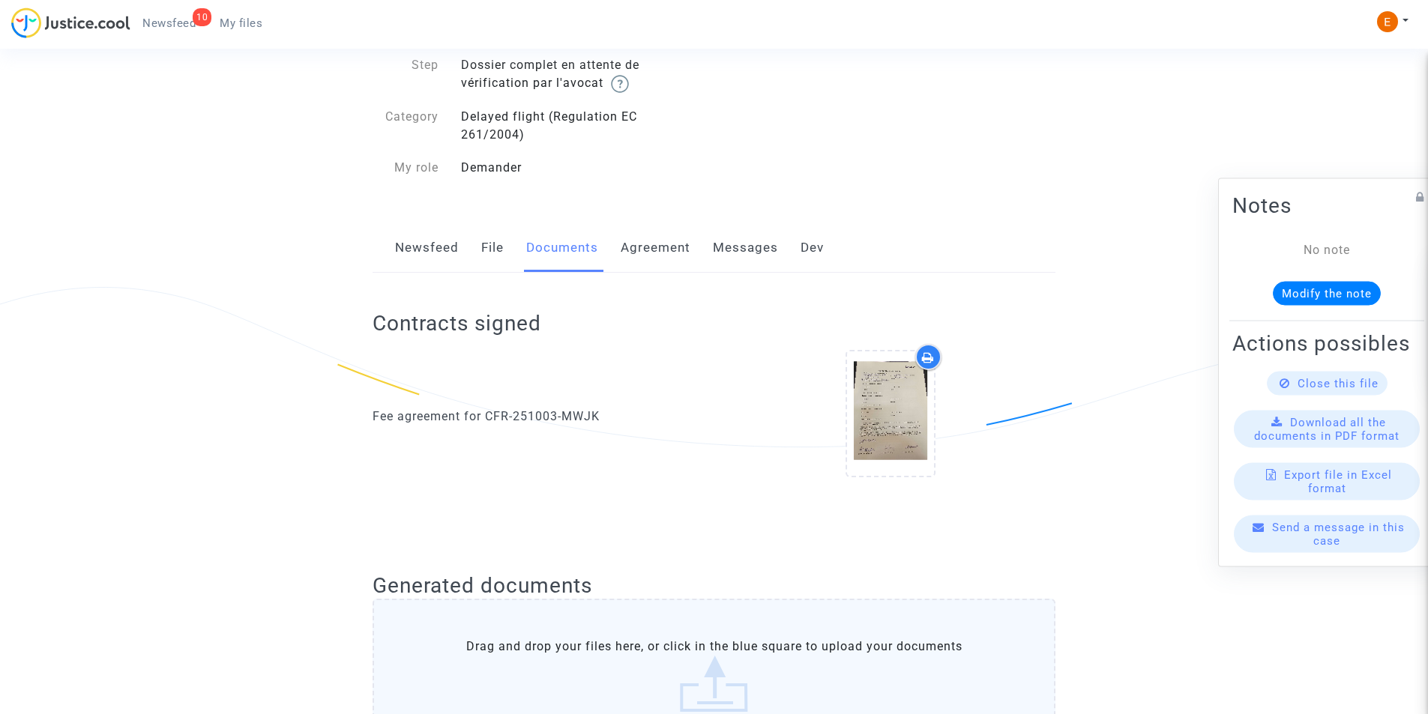
scroll to position [0, 0]
